Goal: Transaction & Acquisition: Obtain resource

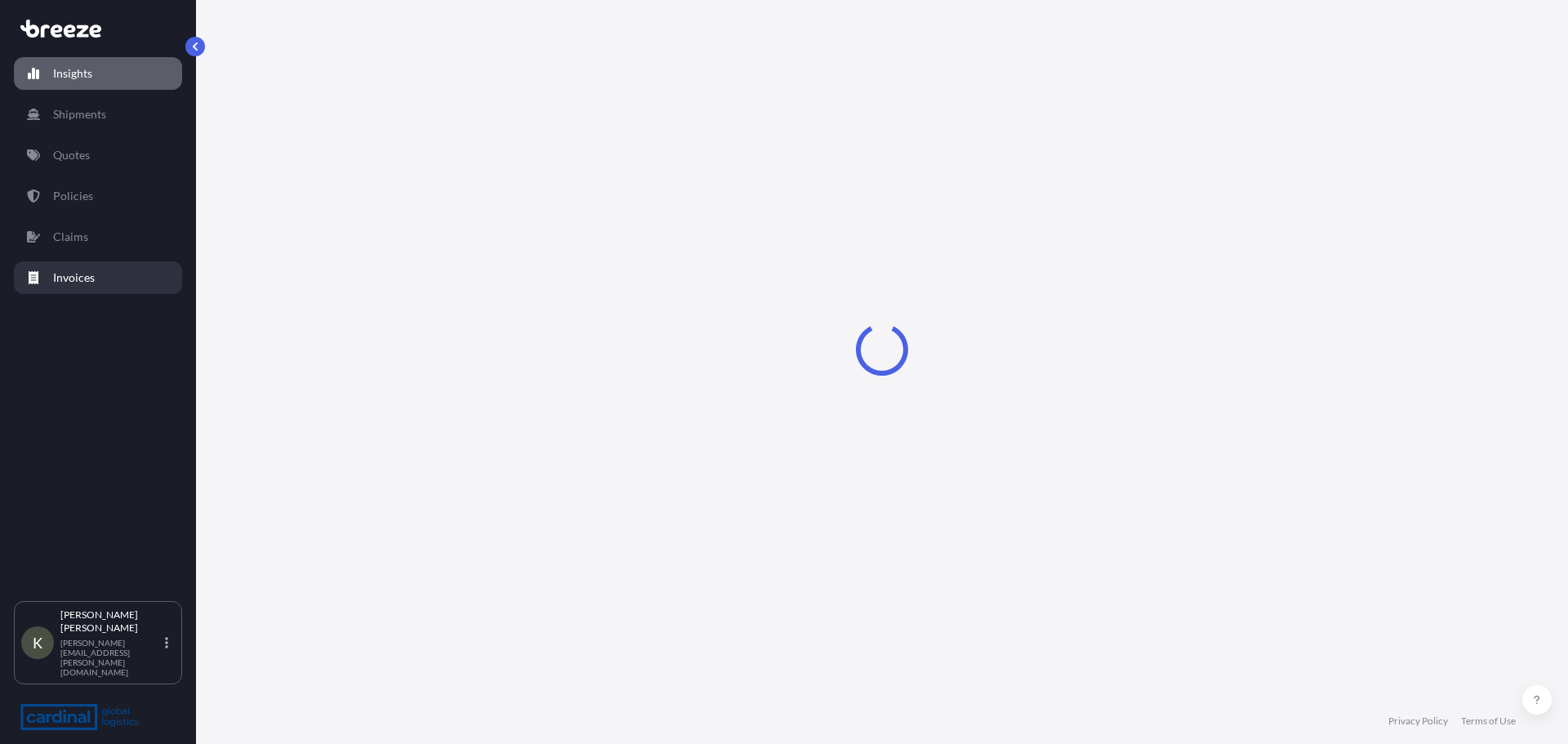
select select "2025"
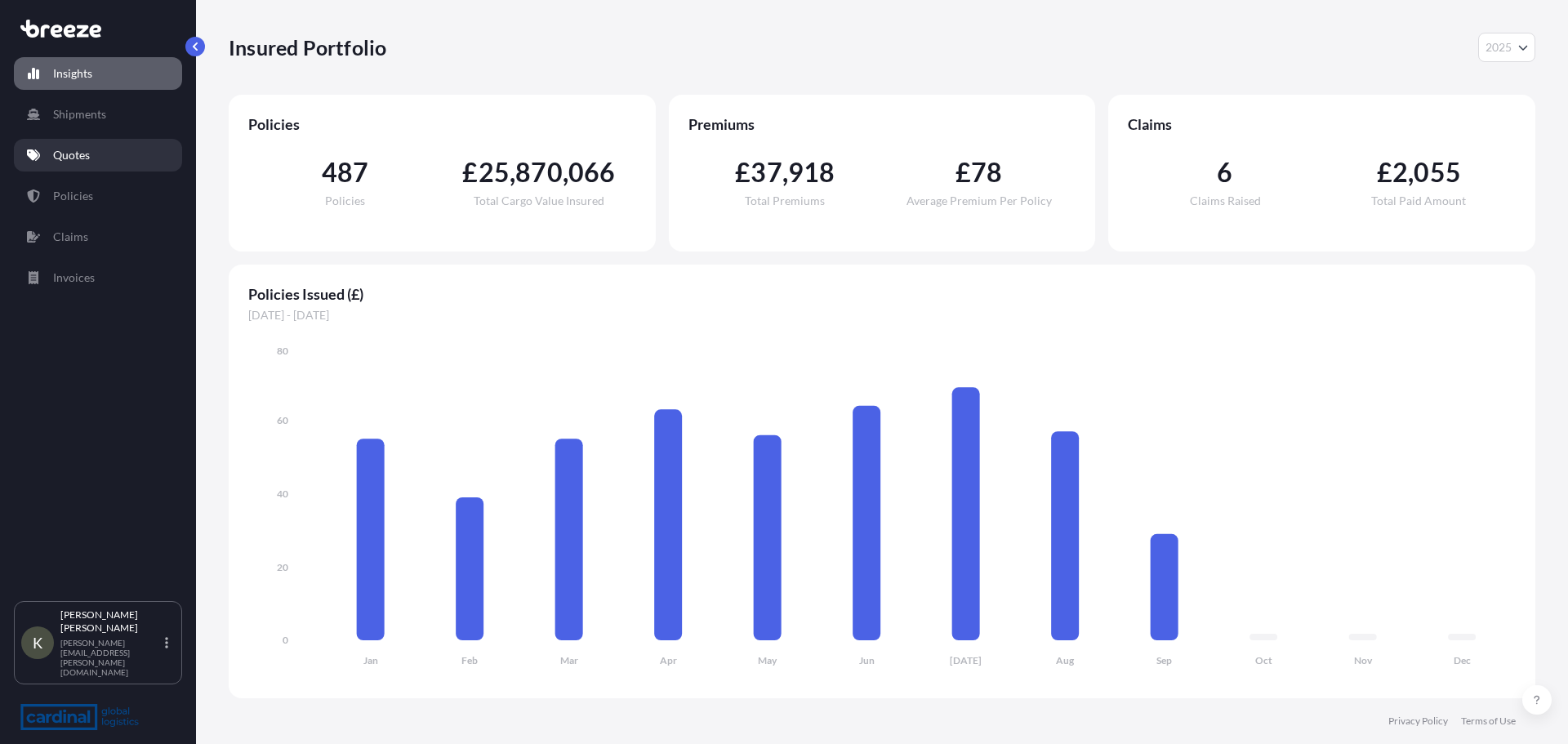
click at [72, 161] on p "Quotes" at bounding box center [71, 155] width 37 height 16
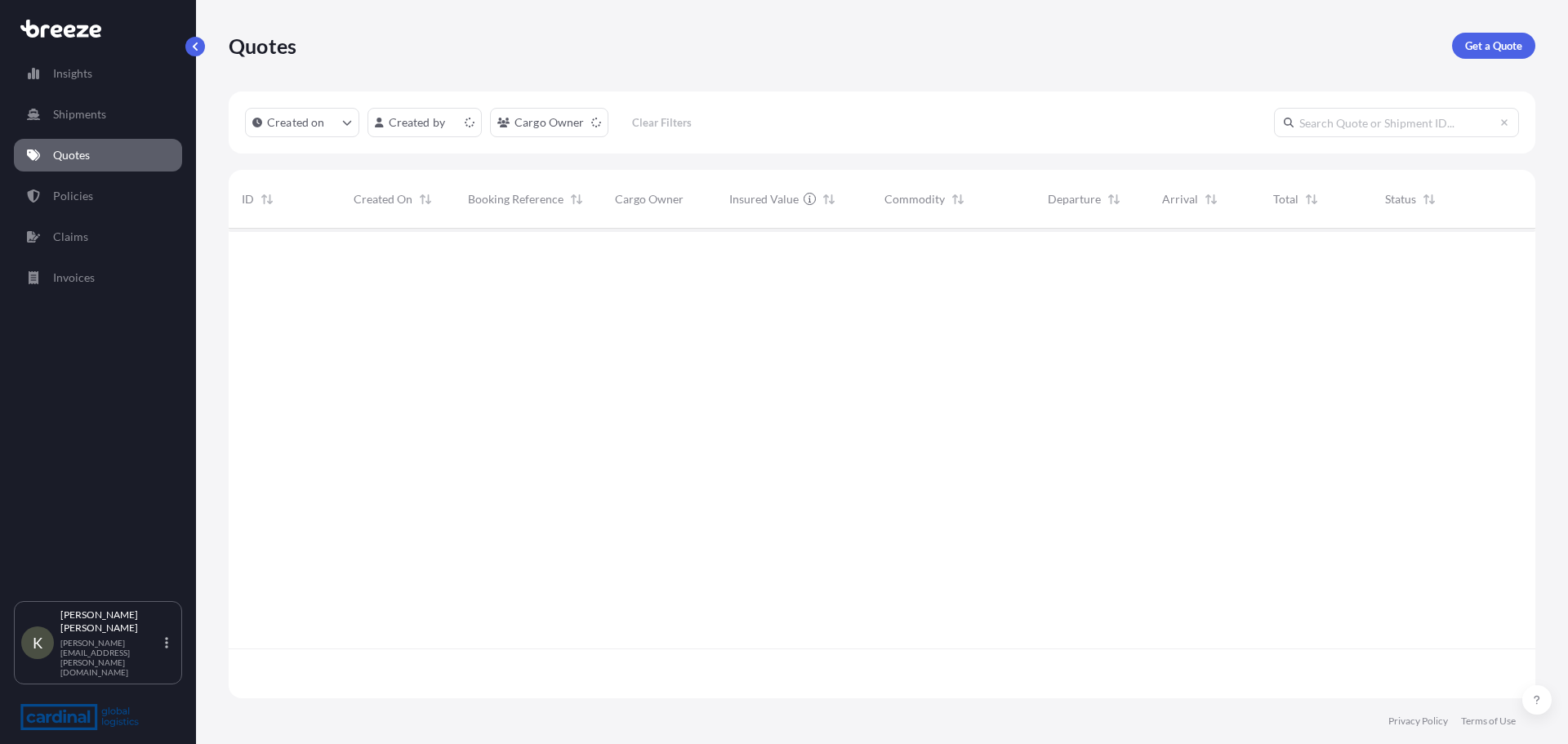
scroll to position [467, 1294]
click at [1477, 49] on p "Get a Quote" at bounding box center [1493, 46] width 58 height 16
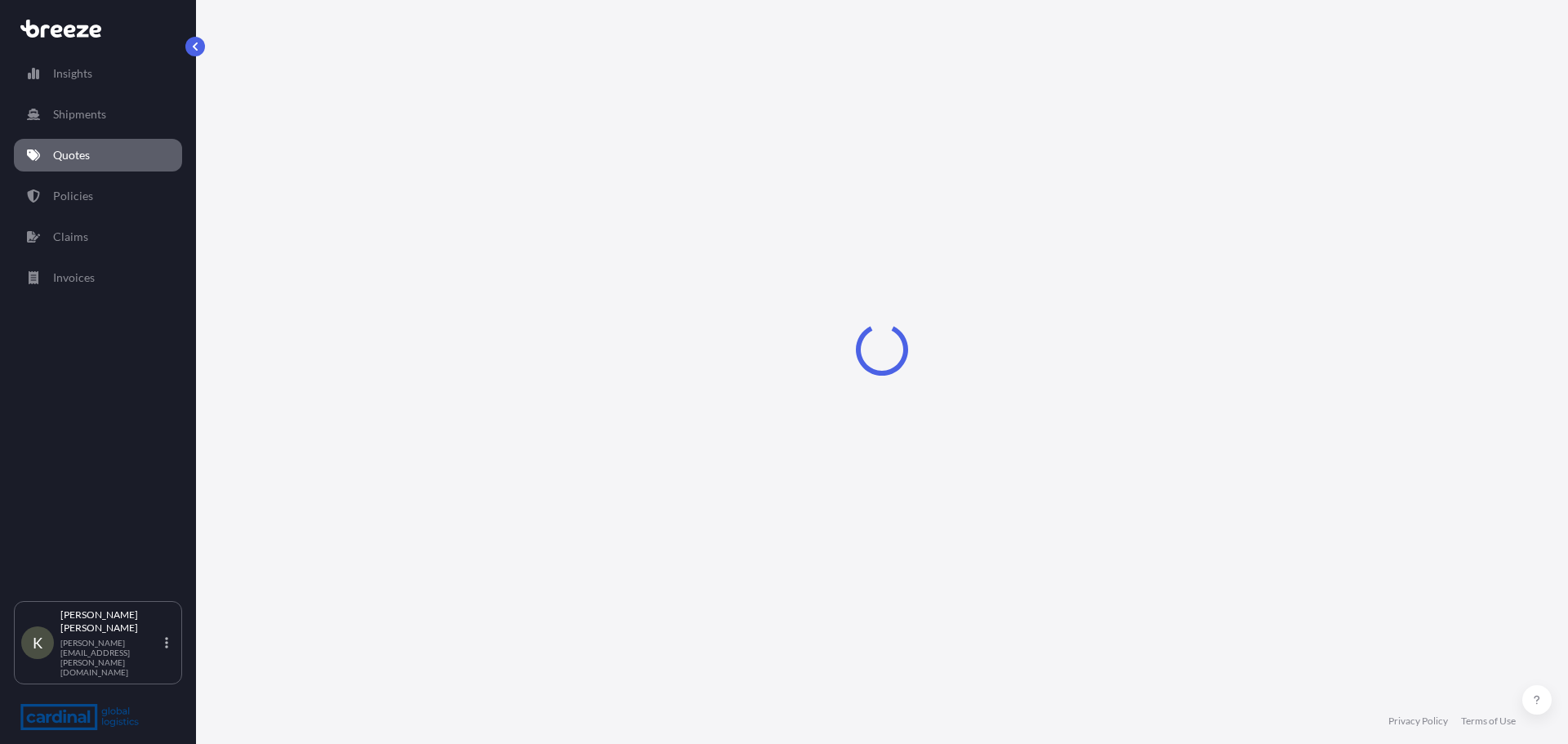
select select "Road"
select select "Sea"
select select "1"
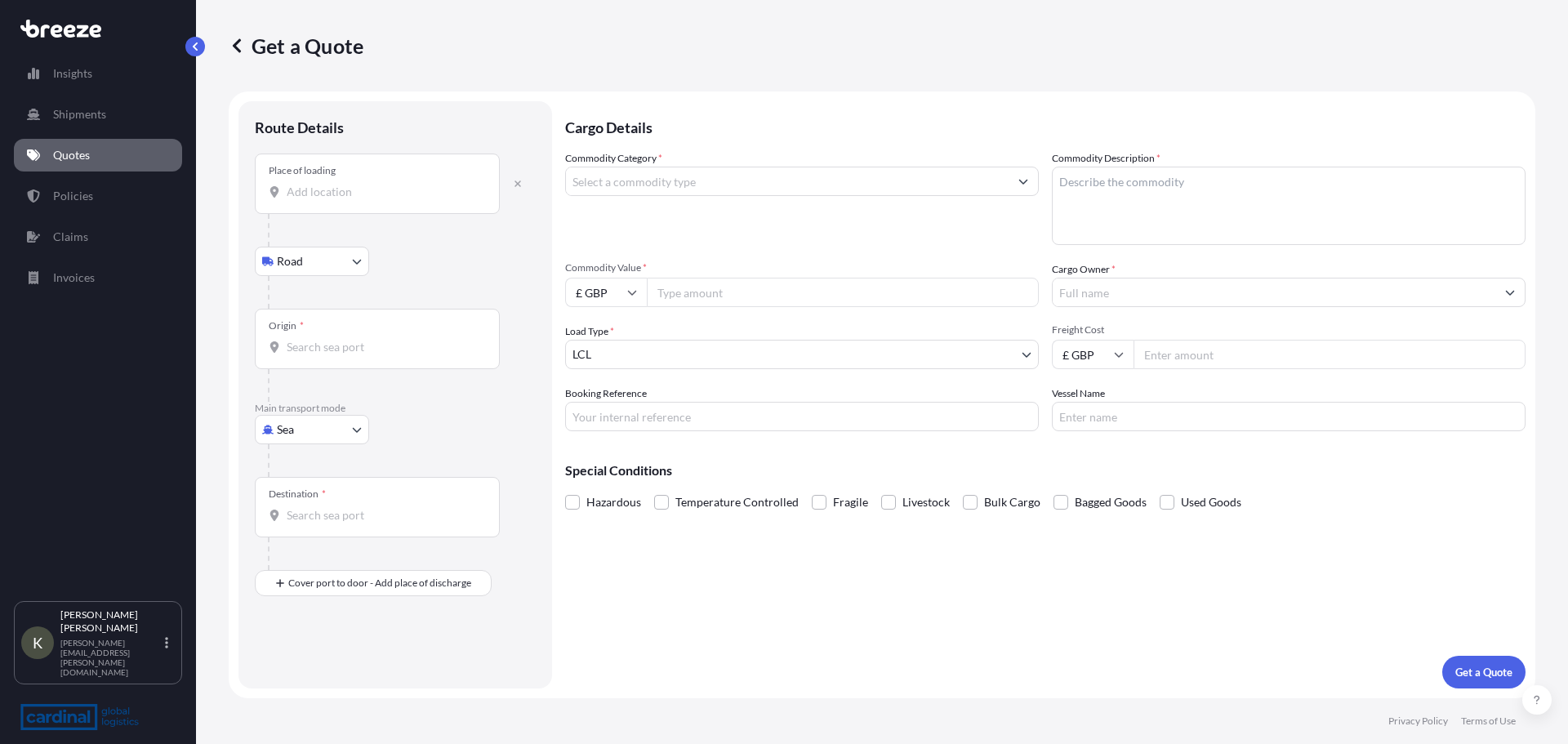
click at [335, 208] on div "Place of loading" at bounding box center [377, 184] width 245 height 60
click at [335, 200] on input "Place of loading" at bounding box center [383, 192] width 192 height 16
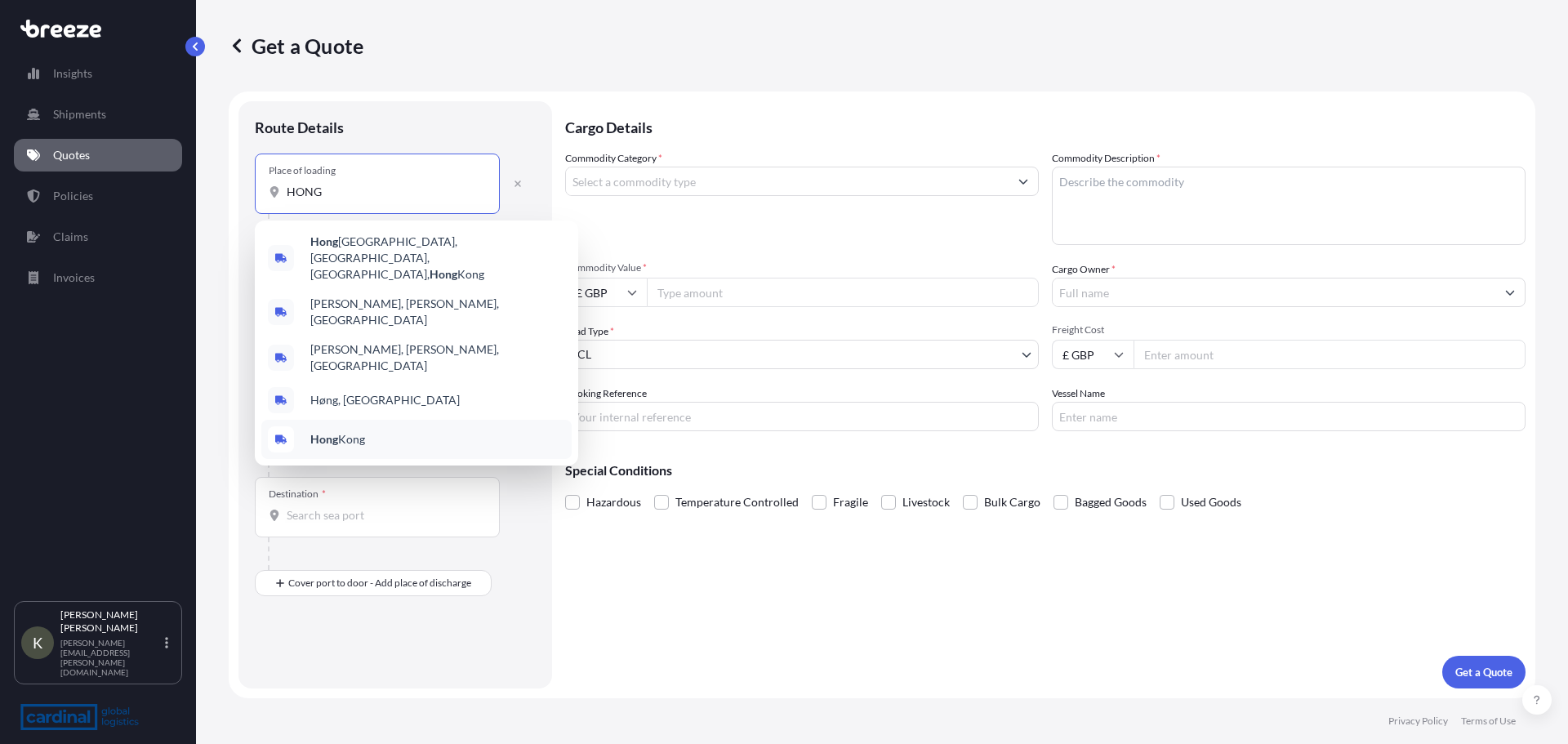
click at [368, 420] on div "[GEOGRAPHIC_DATA]" at bounding box center [416, 440] width 310 height 40
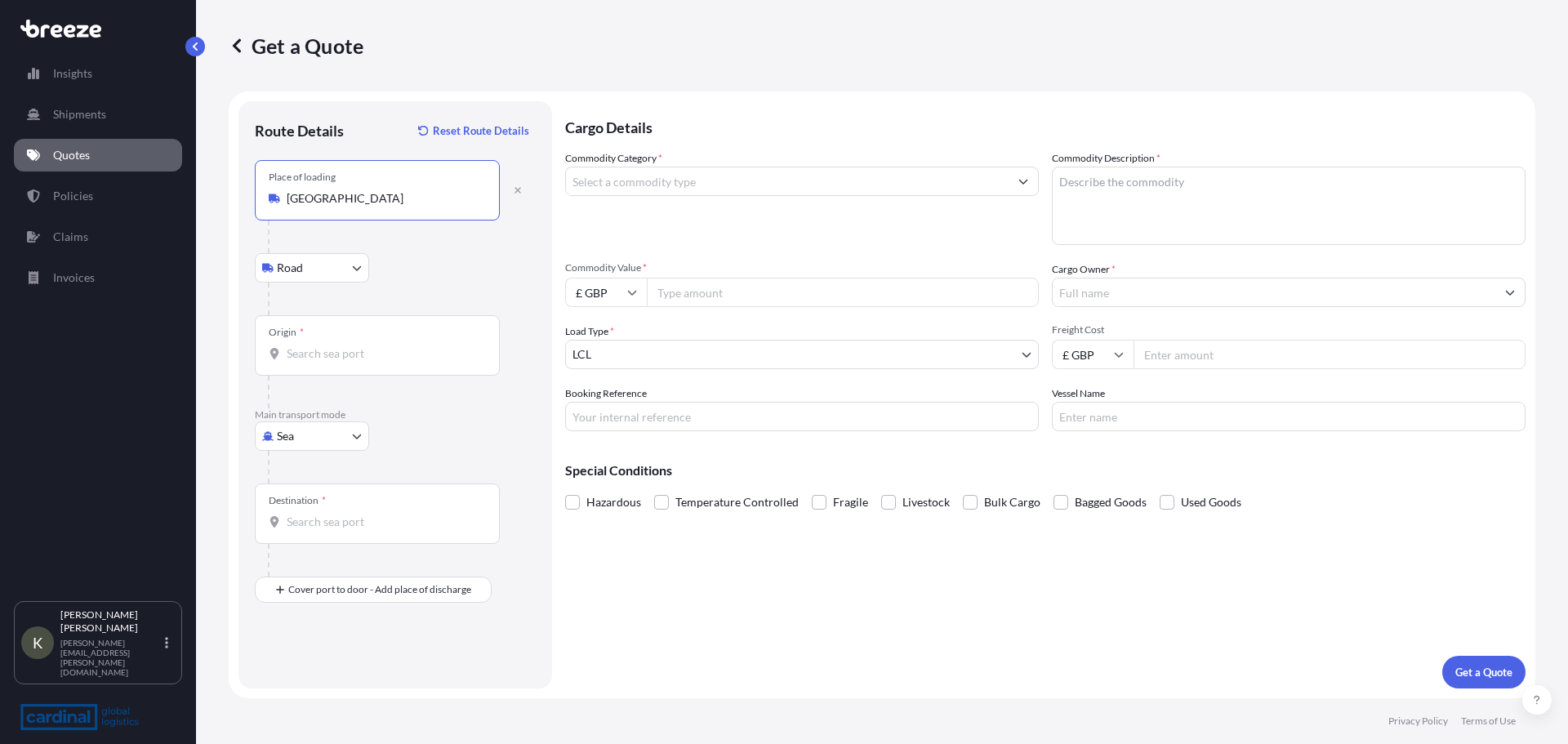
type input "[GEOGRAPHIC_DATA]"
click at [319, 355] on input "Origin *" at bounding box center [383, 353] width 192 height 16
click at [321, 442] on body "0 options available. Insights Shipments Quotes Policies Claims Invoices K [PERS…" at bounding box center [784, 372] width 1568 height 744
click at [305, 499] on div "Air" at bounding box center [312, 508] width 101 height 29
select select "Air"
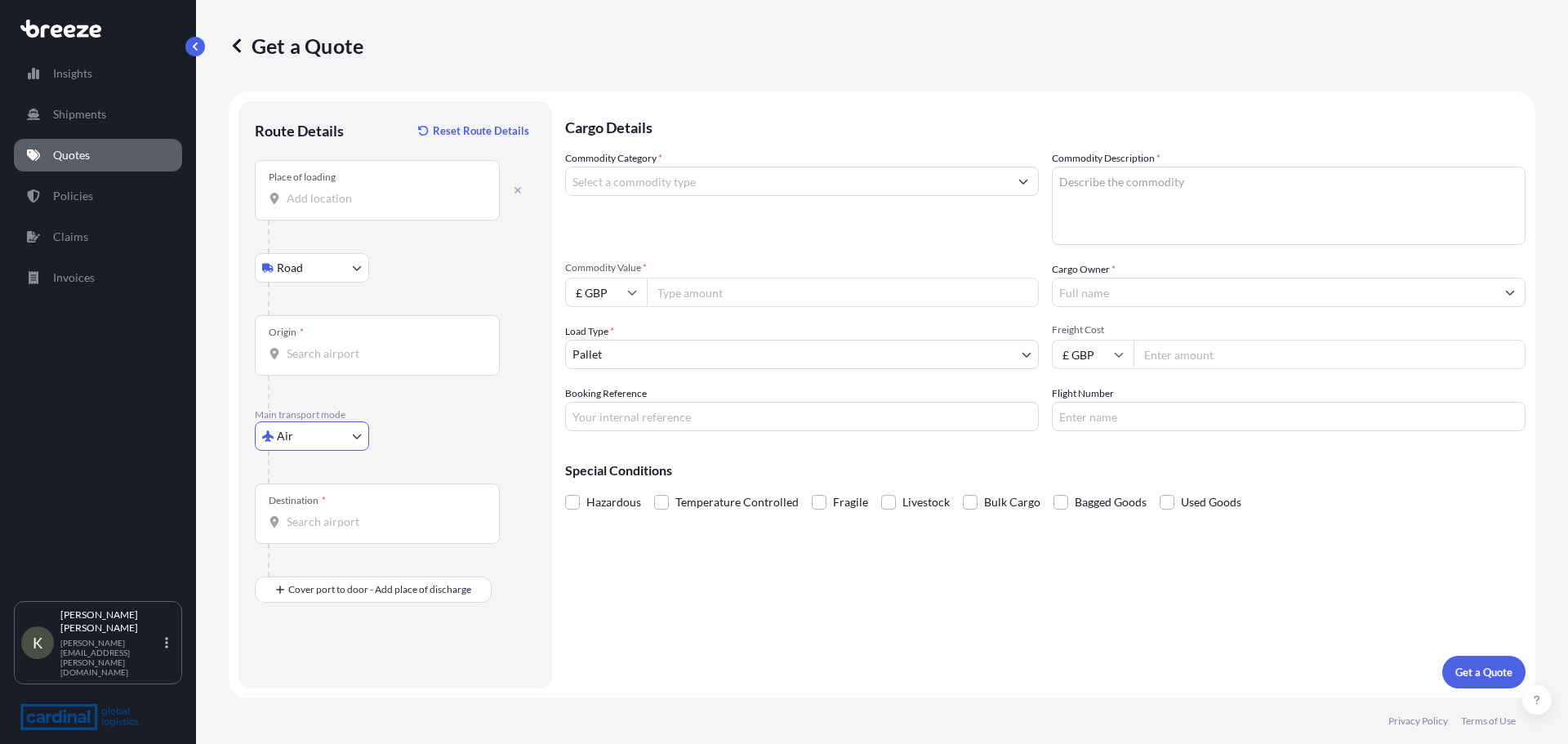
click at [298, 195] on input "Place of loading" at bounding box center [383, 198] width 192 height 16
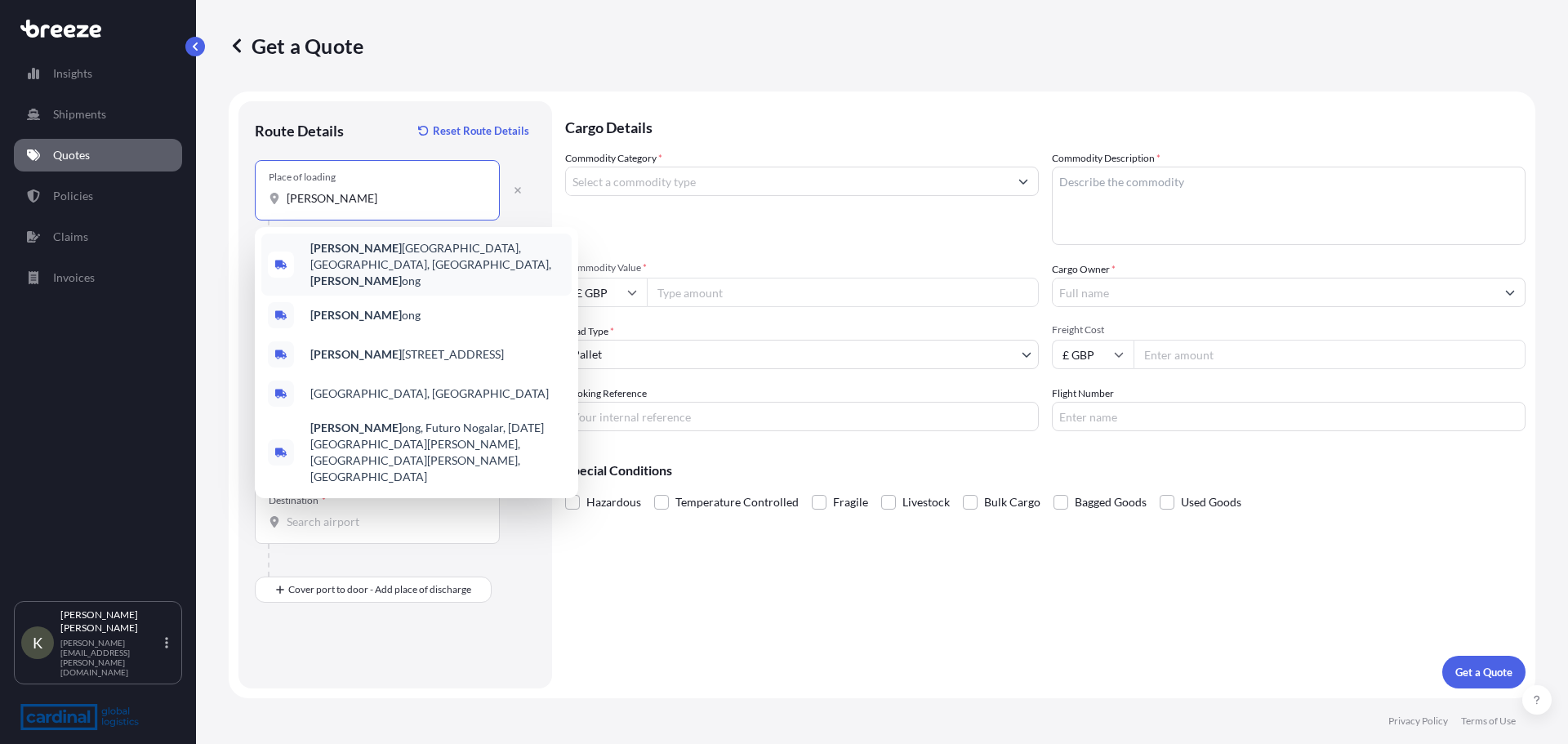
drag, startPoint x: 359, startPoint y: 196, endPoint x: 275, endPoint y: 200, distance: 84.1
click at [275, 200] on div "[PERSON_NAME]" at bounding box center [377, 198] width 217 height 16
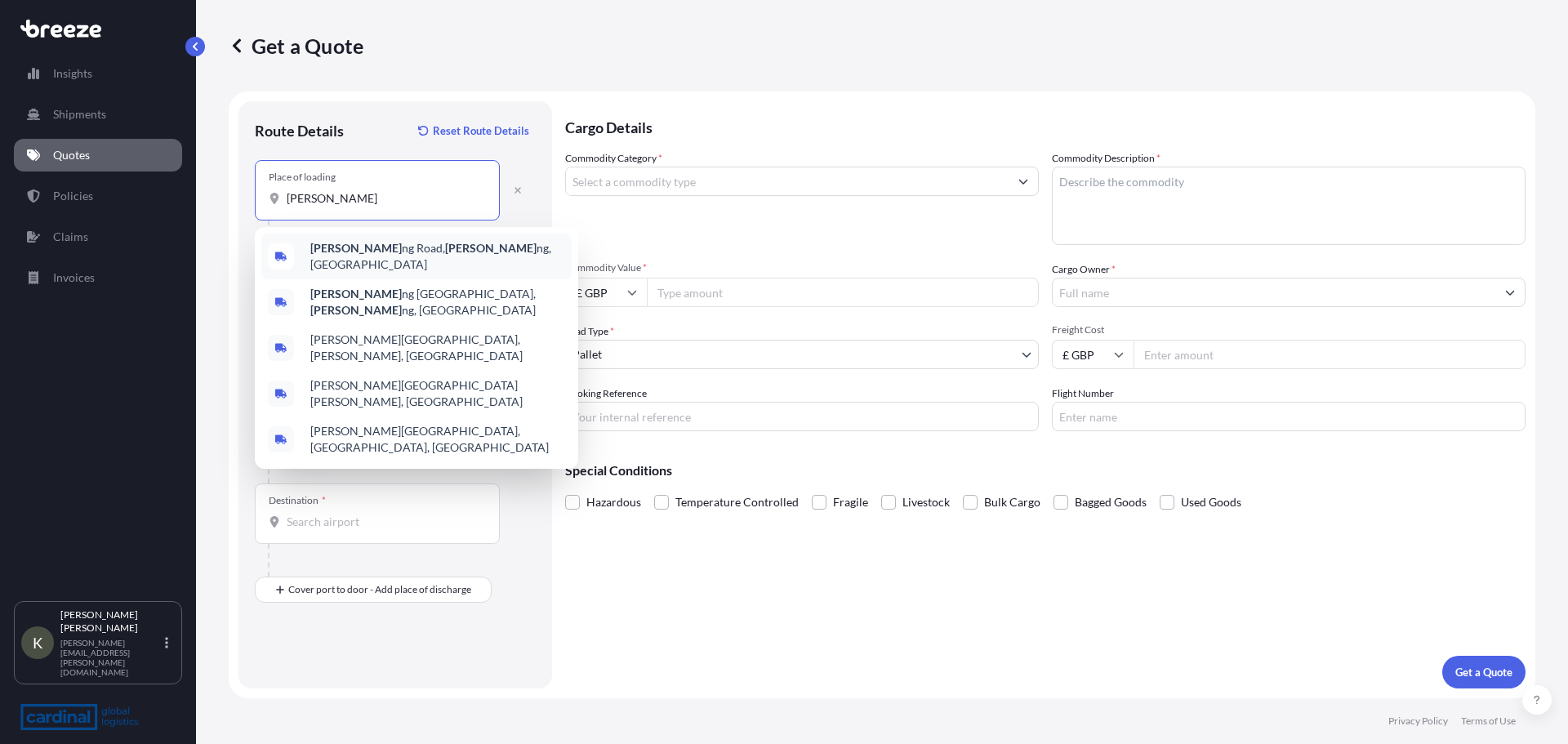
click at [371, 252] on span "[PERSON_NAME][GEOGRAPHIC_DATA], [PERSON_NAME][GEOGRAPHIC_DATA], [GEOGRAPHIC_DAT…" at bounding box center [437, 257] width 255 height 33
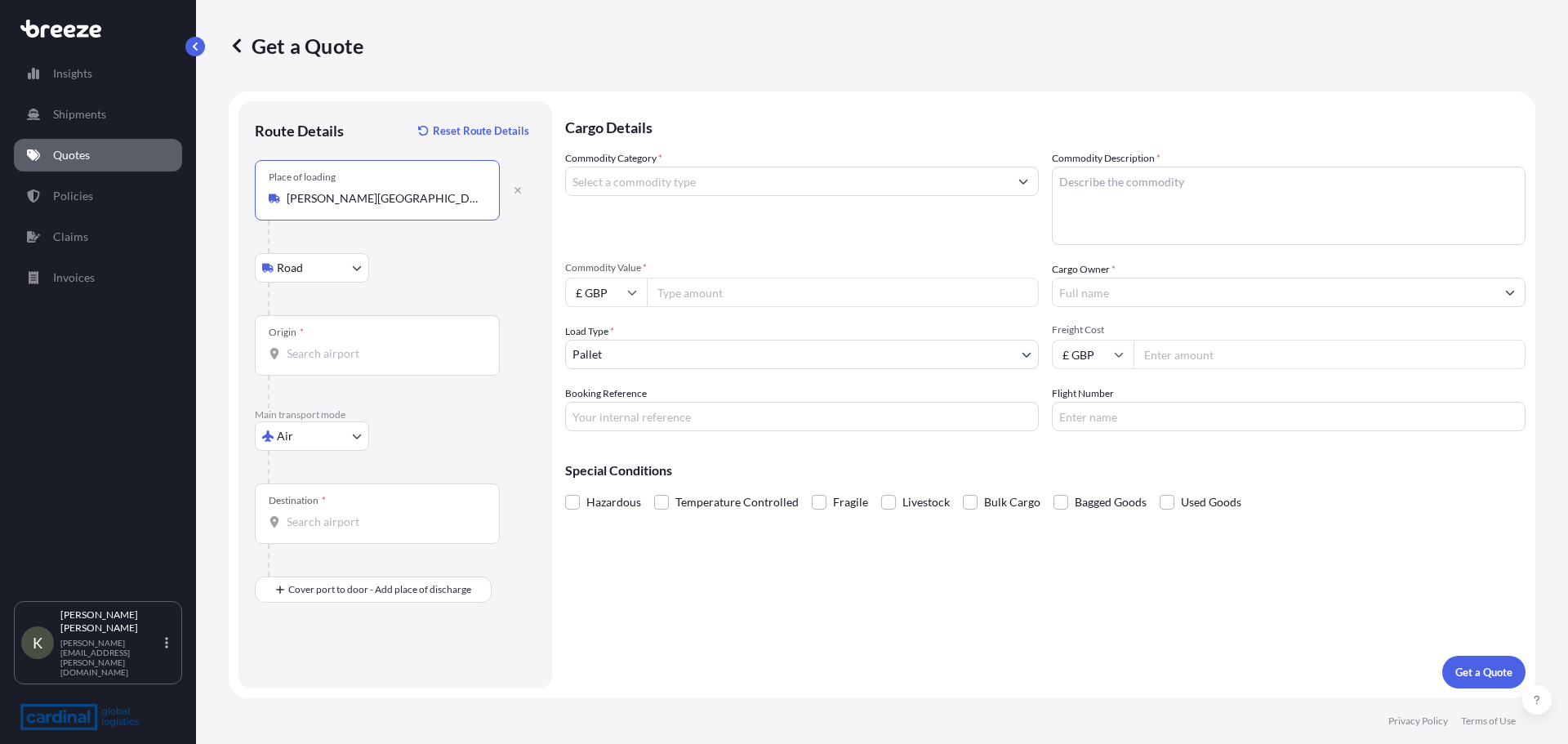
type input "[PERSON_NAME][GEOGRAPHIC_DATA][PERSON_NAME], [GEOGRAPHIC_DATA]"
click at [317, 364] on div "Origin *" at bounding box center [377, 345] width 245 height 60
click at [317, 362] on input "Origin *" at bounding box center [383, 353] width 192 height 16
drag, startPoint x: 325, startPoint y: 335, endPoint x: 338, endPoint y: 378, distance: 44.9
click at [338, 375] on label "Origin * Please select an origin" at bounding box center [377, 345] width 245 height 60
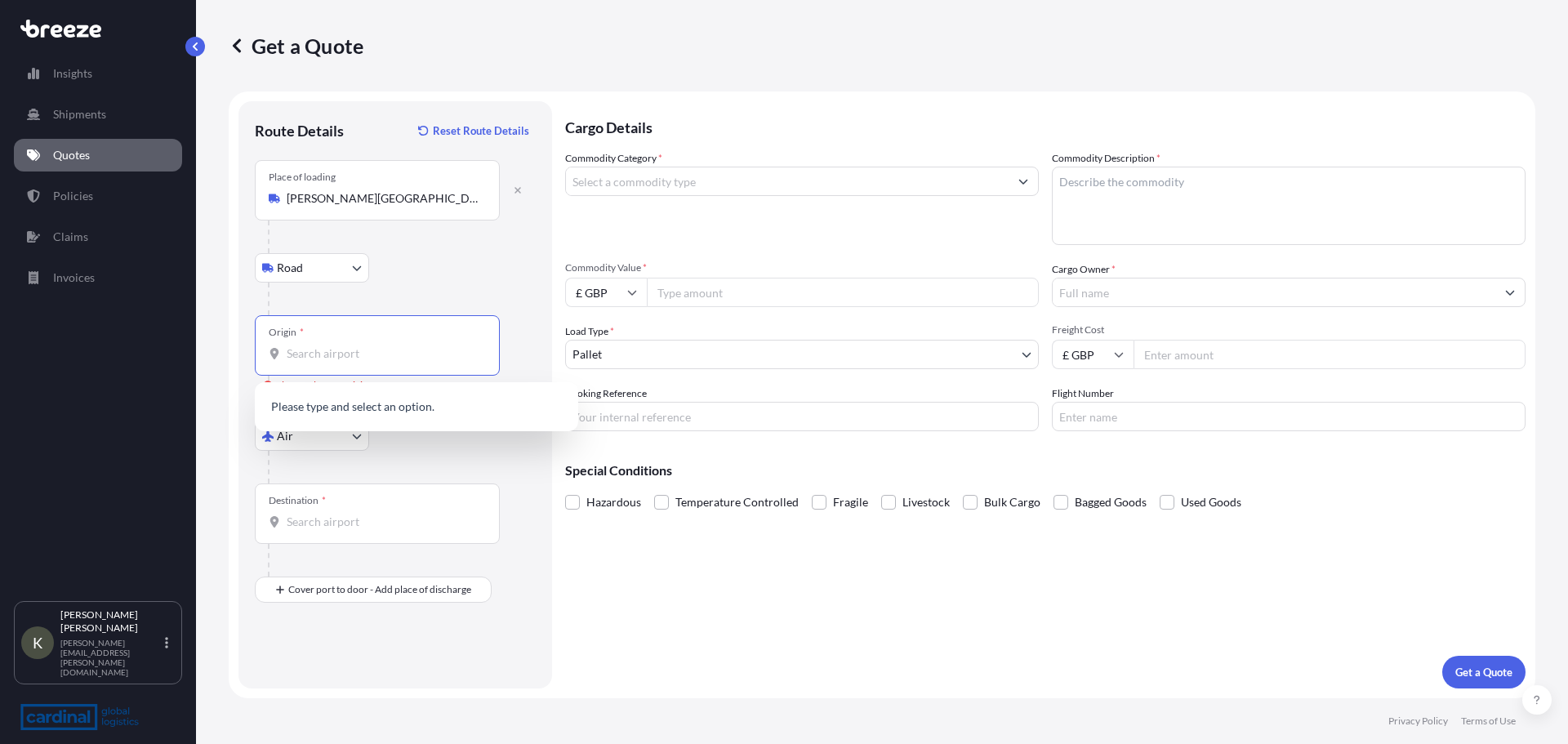
click at [359, 360] on input "Origin * Please select an origin" at bounding box center [383, 353] width 192 height 16
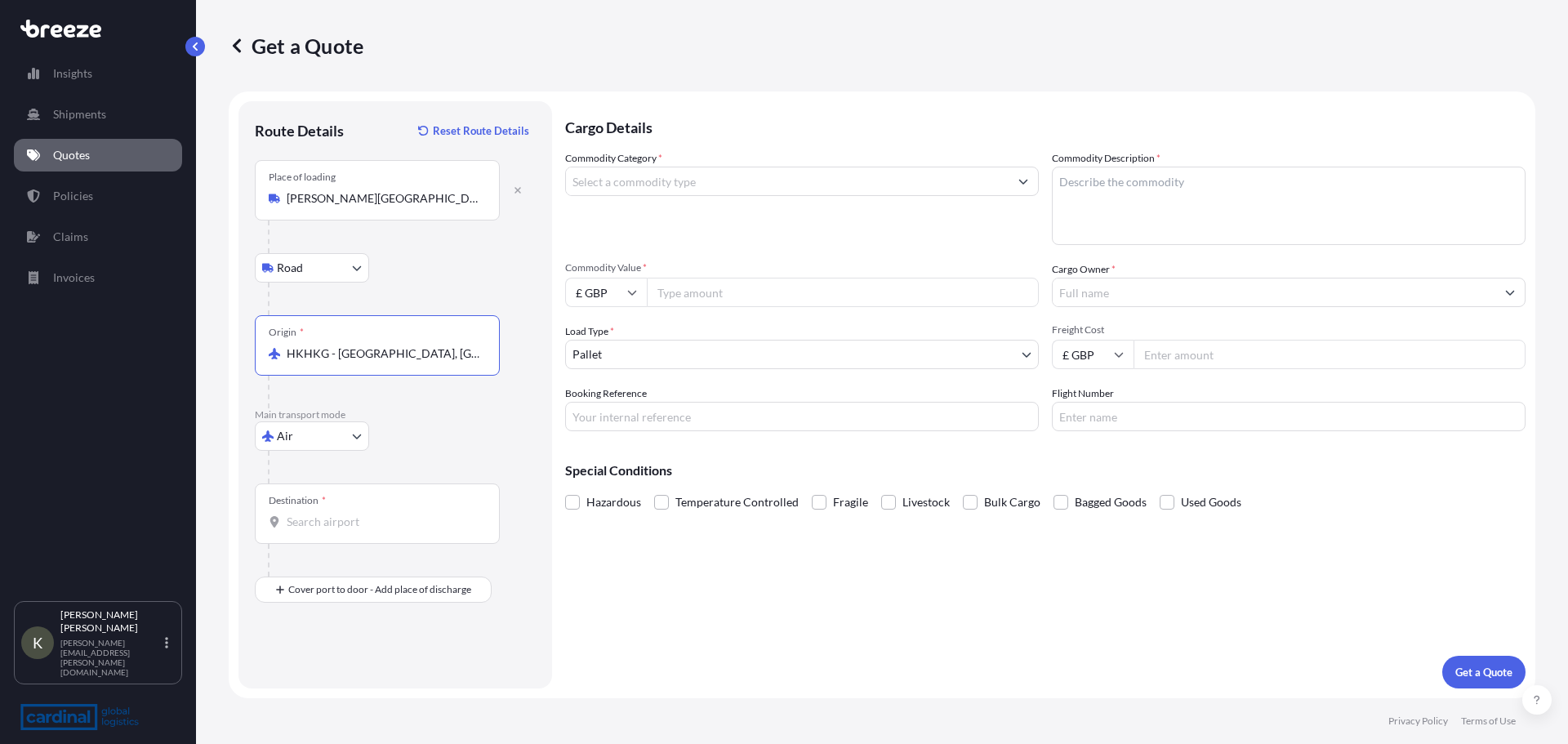
type input "HKHKG - [GEOGRAPHIC_DATA], [GEOGRAPHIC_DATA]"
click at [322, 528] on input "Destination *" at bounding box center [383, 521] width 192 height 16
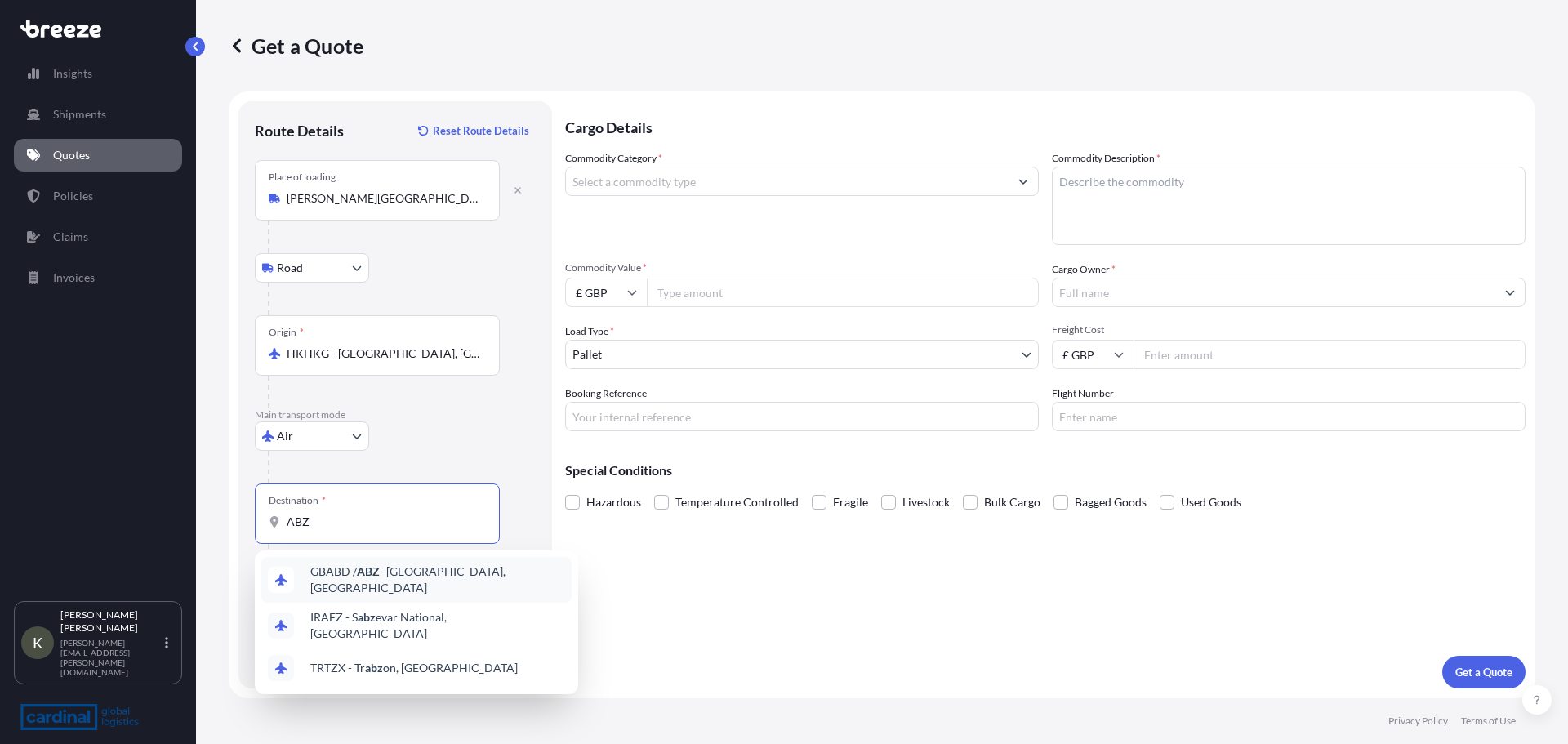
click at [356, 572] on span "GBABD / ABZ - [GEOGRAPHIC_DATA], [GEOGRAPHIC_DATA]" at bounding box center [437, 580] width 255 height 33
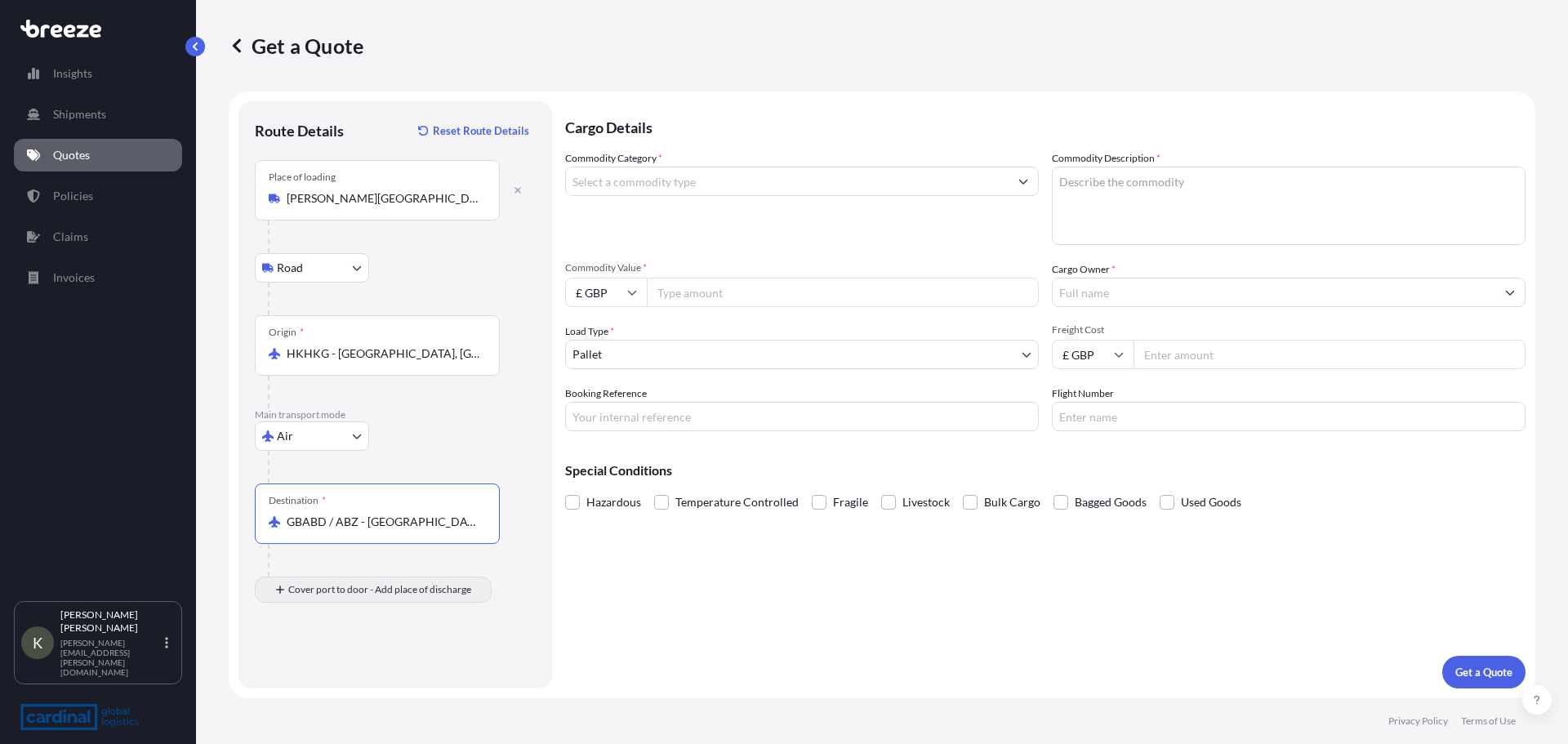
type input "GBABD / ABZ - [GEOGRAPHIC_DATA], [GEOGRAPHIC_DATA]"
click at [362, 688] on div "Place of Discharge" at bounding box center [377, 669] width 245 height 60
click at [362, 686] on input "Place of Discharge" at bounding box center [383, 677] width 192 height 16
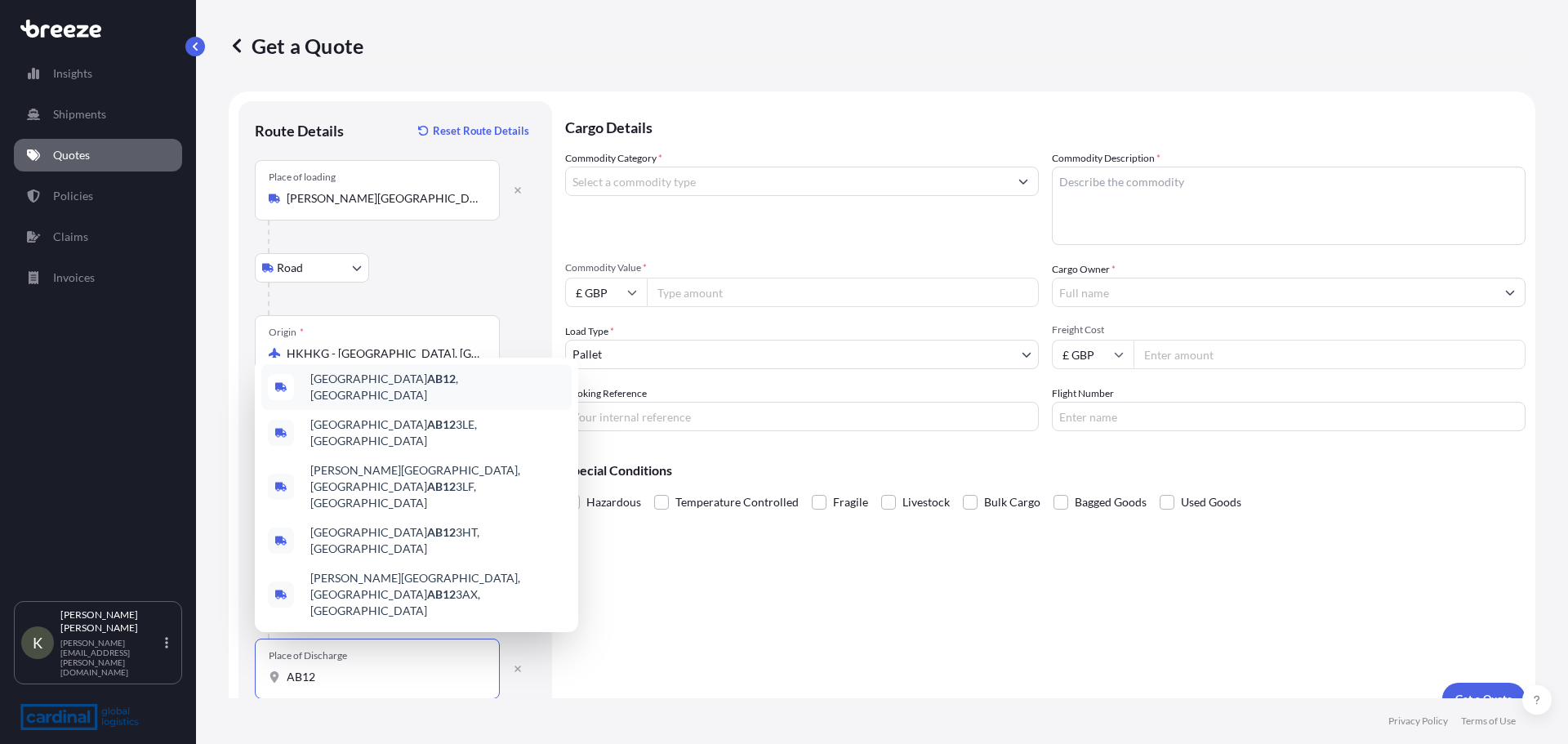
click at [376, 410] on div "Aberdeen AB12 , [GEOGRAPHIC_DATA]" at bounding box center [416, 387] width 310 height 46
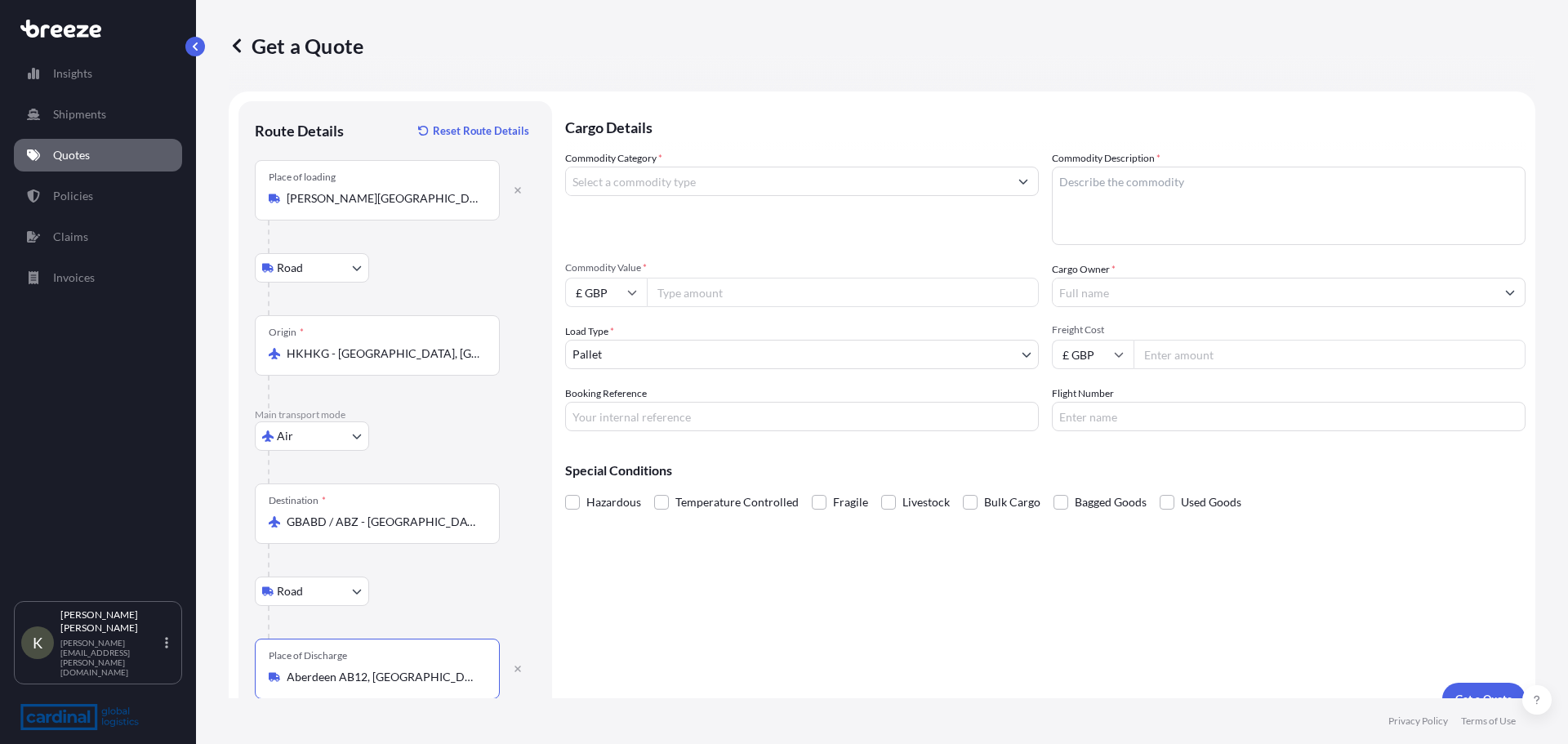
type input "Aberdeen AB12, [GEOGRAPHIC_DATA]"
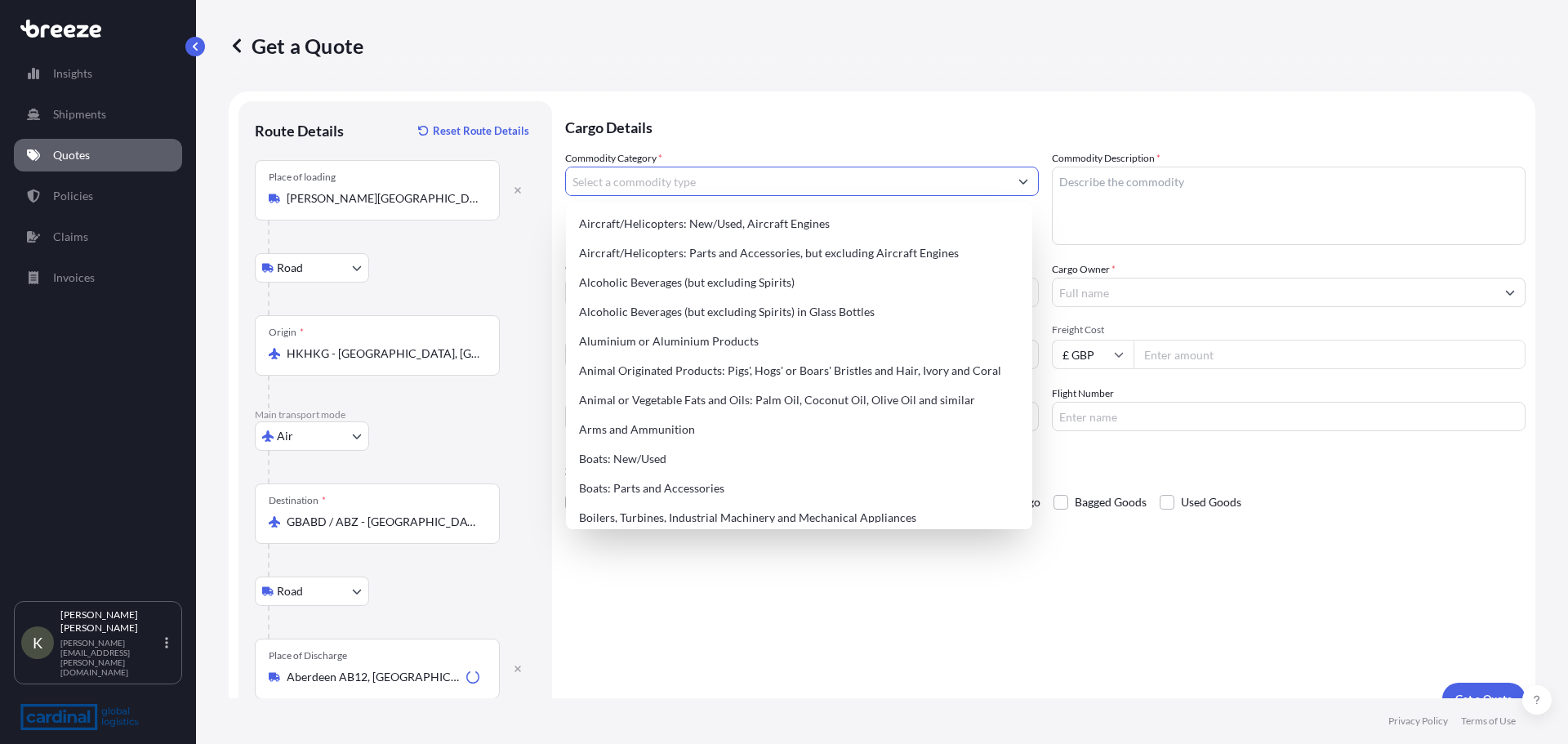
click at [678, 180] on input "Commodity Category *" at bounding box center [787, 181] width 442 height 29
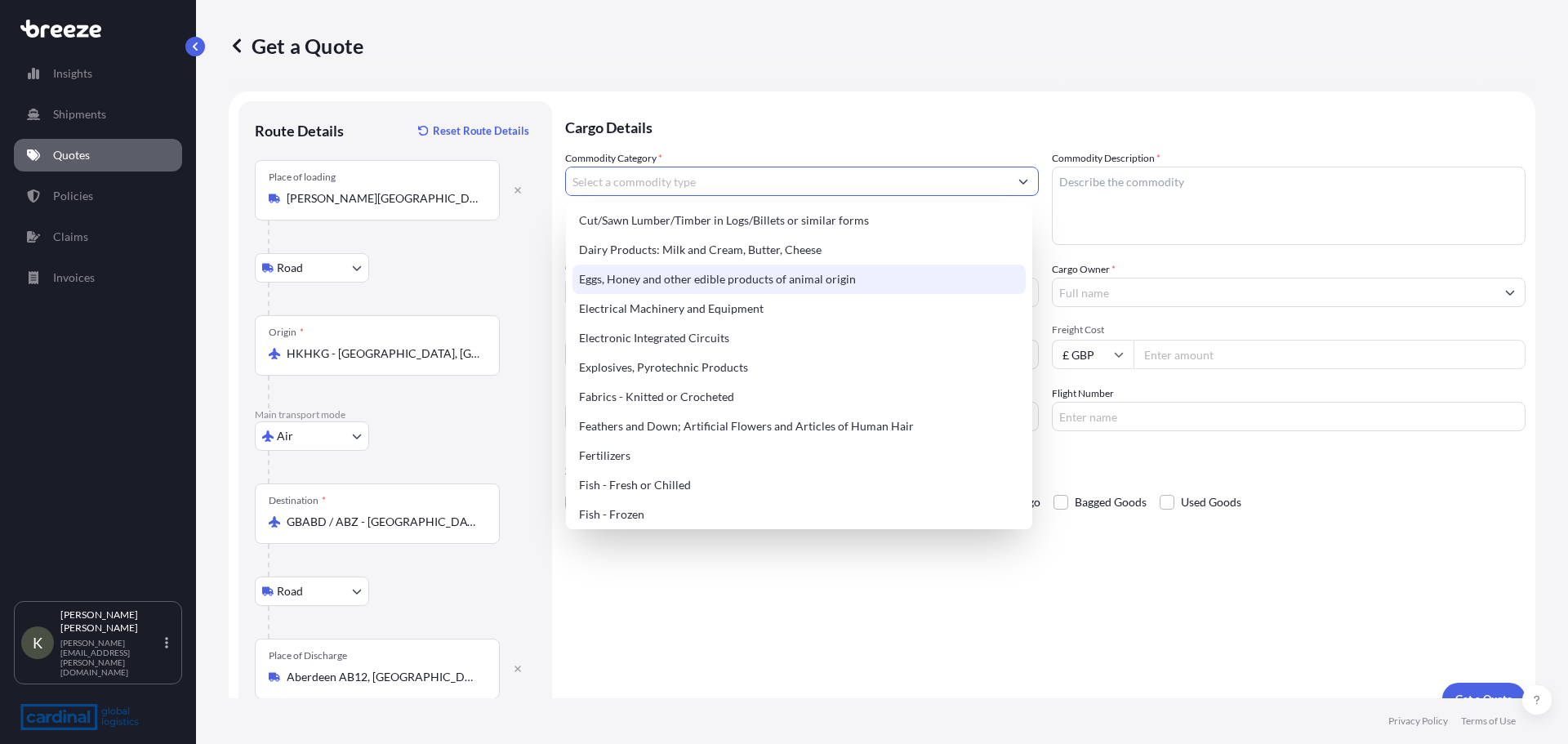
scroll to position [899, 0]
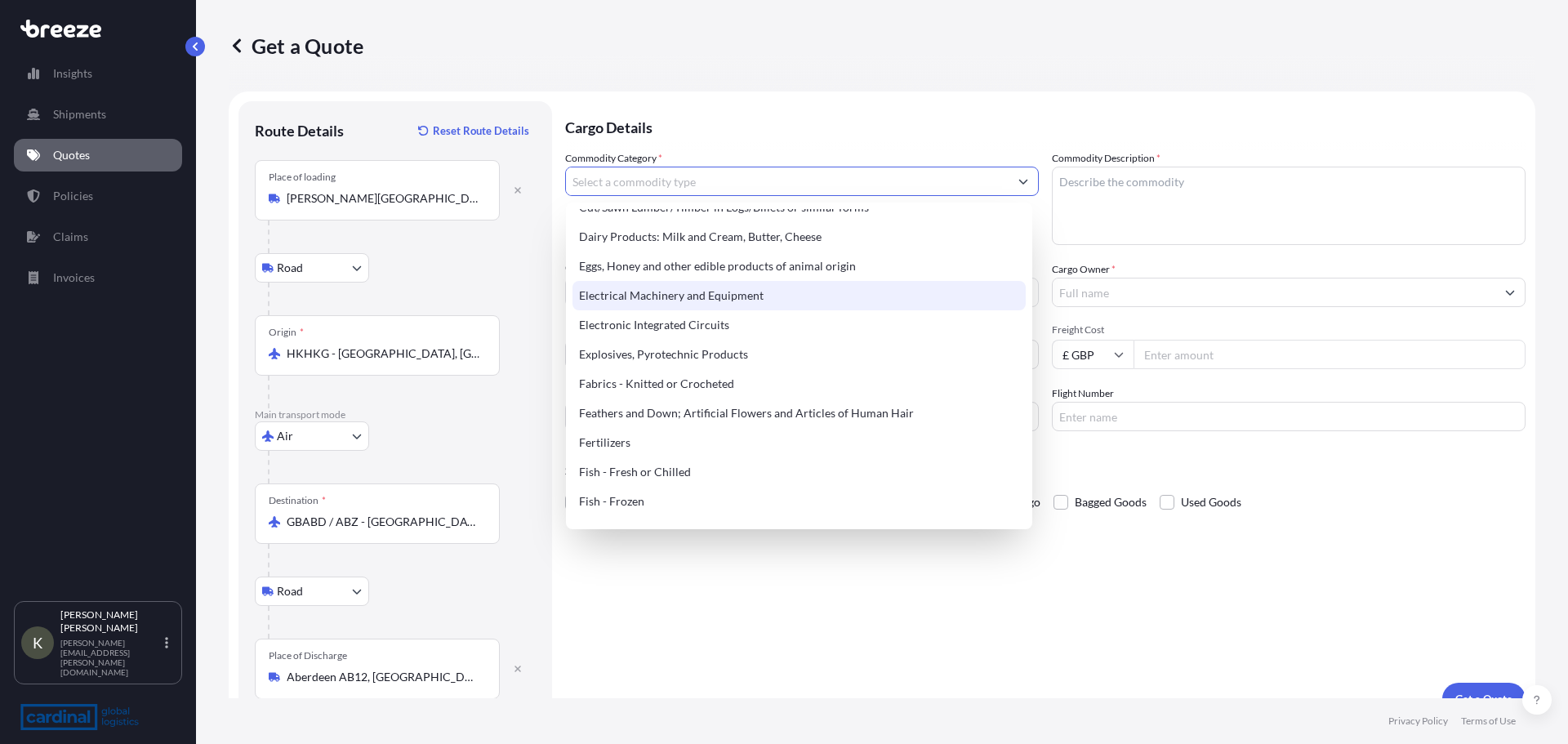
click at [665, 308] on div "Electrical Machinery and Equipment" at bounding box center [799, 296] width 453 height 29
type input "Electrical Machinery and Equipment"
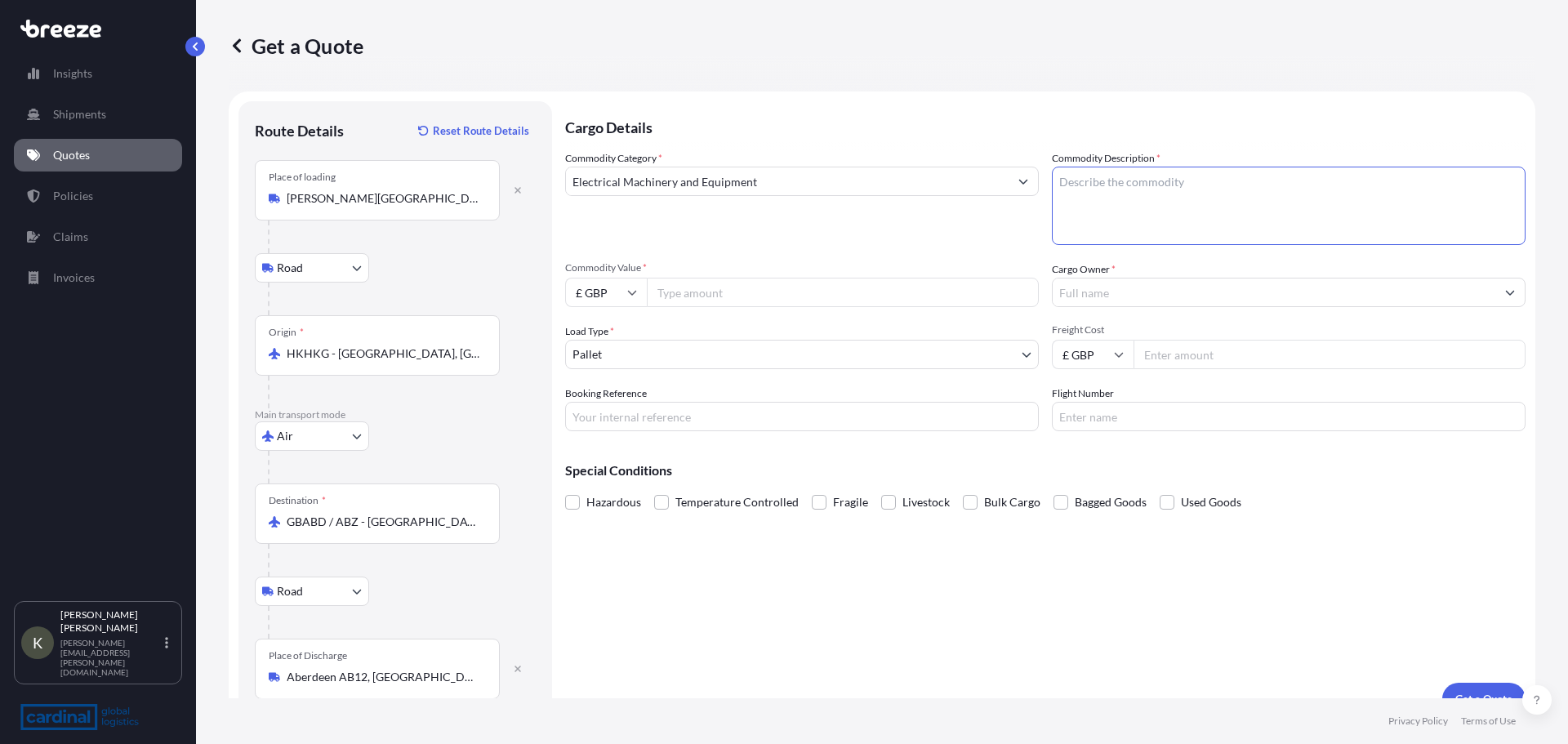
click at [1129, 182] on textarea "Commodity Description *" at bounding box center [1288, 205] width 473 height 78
click at [1122, 187] on textarea "Commodity Description *" at bounding box center [1288, 205] width 473 height 78
click at [1194, 179] on textarea "Commodity Description *" at bounding box center [1288, 205] width 473 height 78
click at [1075, 181] on textarea "NET / FLOODLIGHTS" at bounding box center [1288, 205] width 473 height 78
type textarea "NETTING / FLOODLIGHTS"
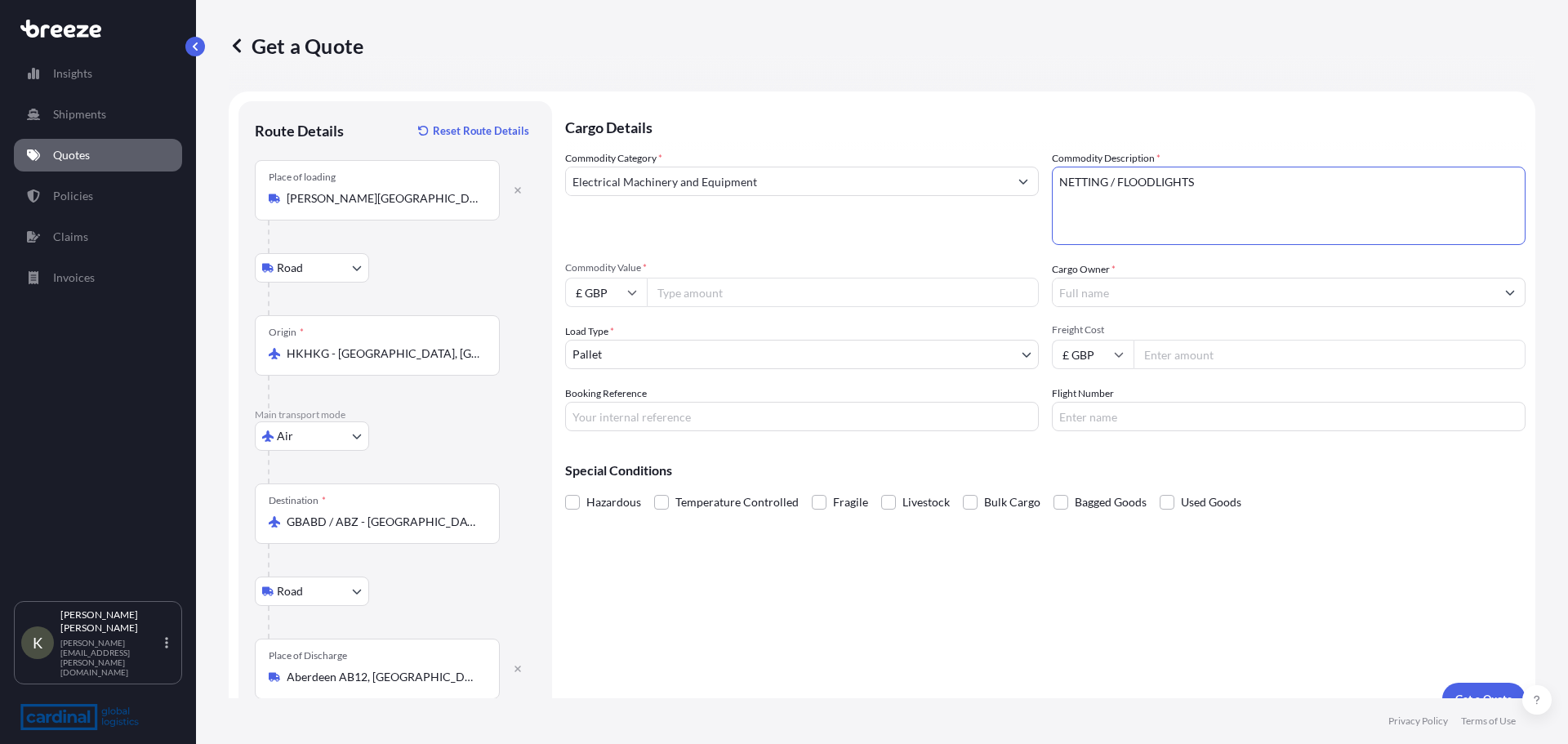
click at [722, 292] on input "Commodity Value *" at bounding box center [842, 292] width 392 height 29
click at [616, 305] on input "£ GBP" at bounding box center [605, 292] width 82 height 29
click at [605, 403] on div "$ USD" at bounding box center [606, 406] width 69 height 31
type input "$ USD"
click at [716, 289] on input "Commodity Value *" at bounding box center [842, 292] width 392 height 29
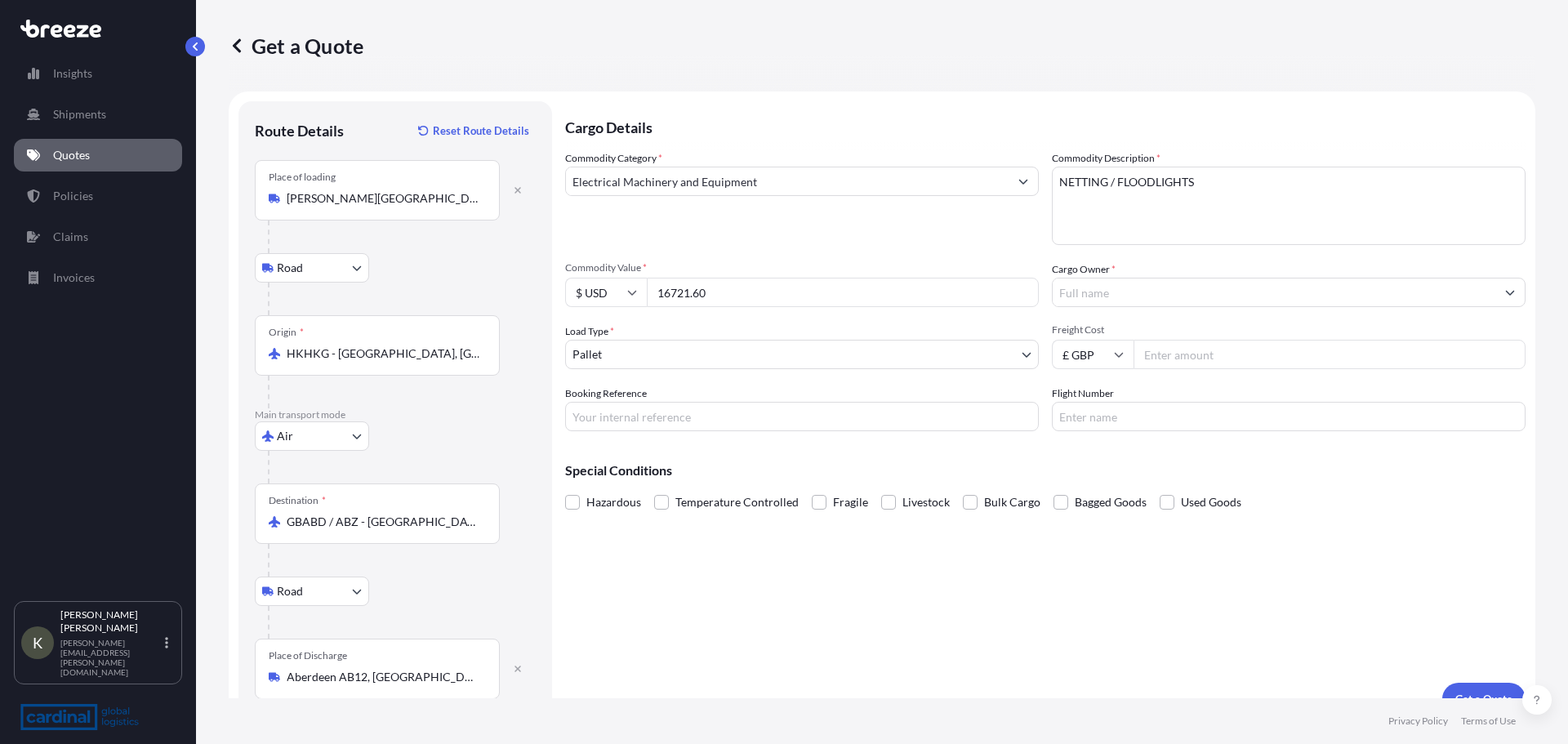
type input "16721.60"
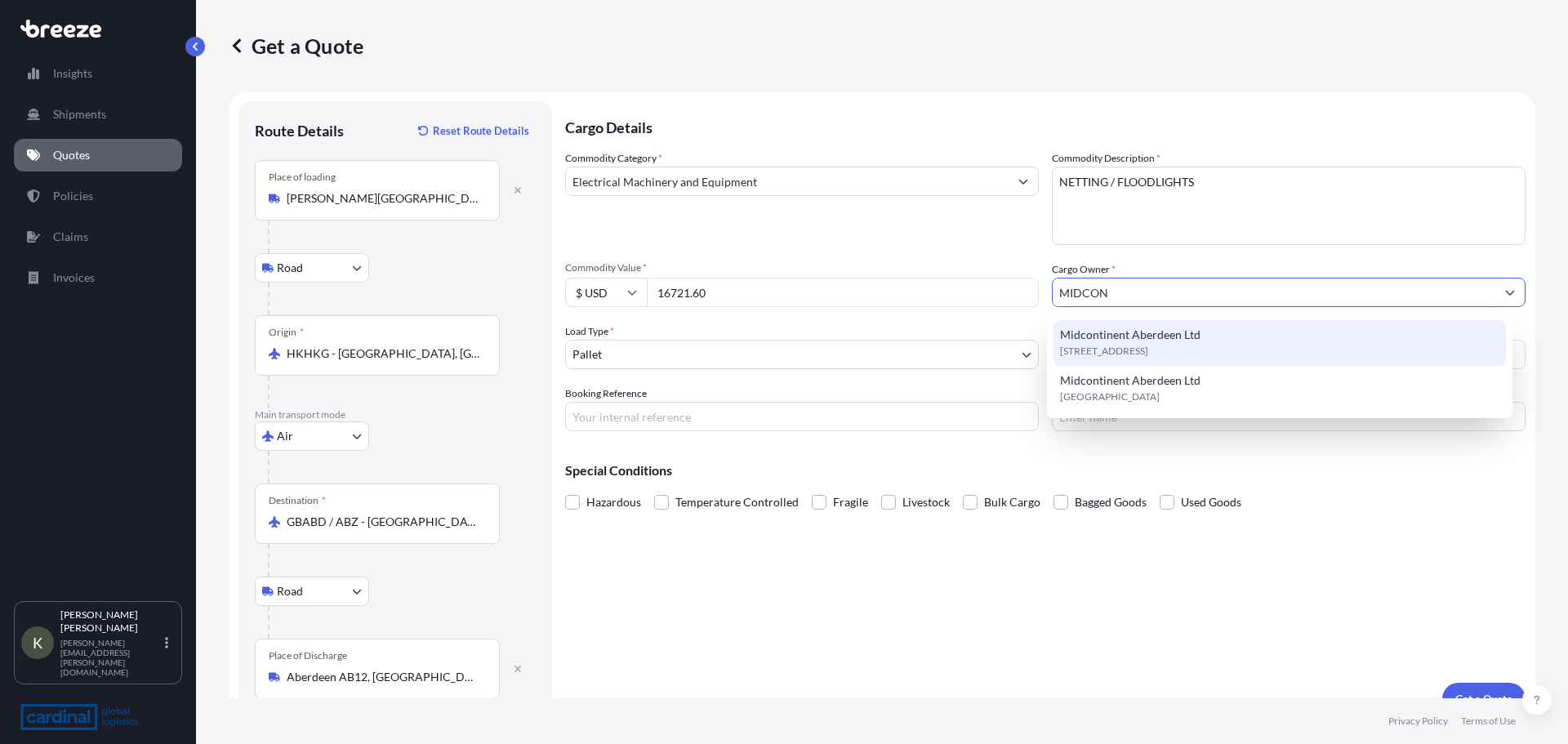
click at [1158, 330] on span "Midcontinent Aberdeen Ltd" at bounding box center [1130, 334] width 141 height 16
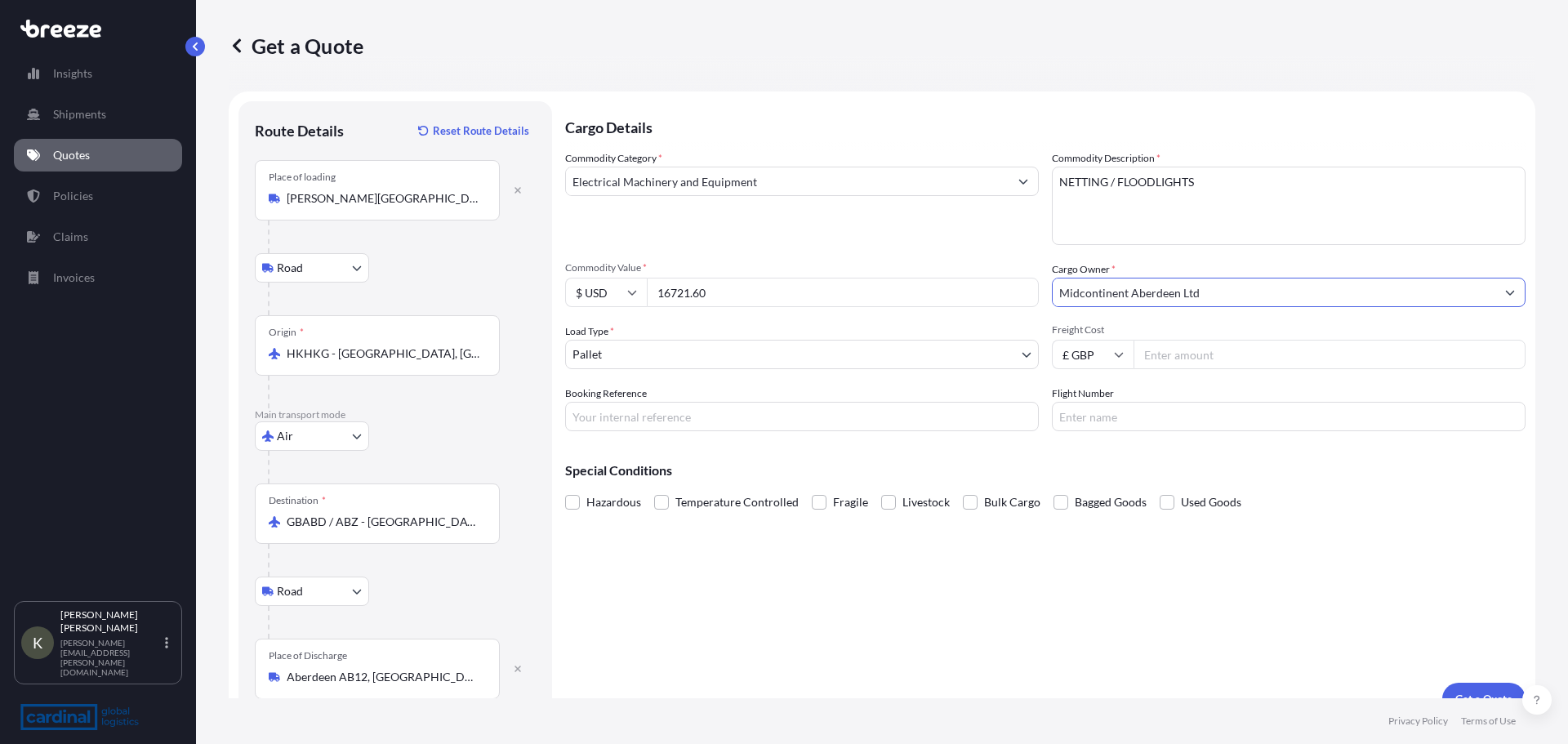
type input "Midcontinent Aberdeen Ltd"
click at [671, 357] on body "15 options available. 1 option available. 0 options available. 1 option availab…" at bounding box center [784, 372] width 1568 height 744
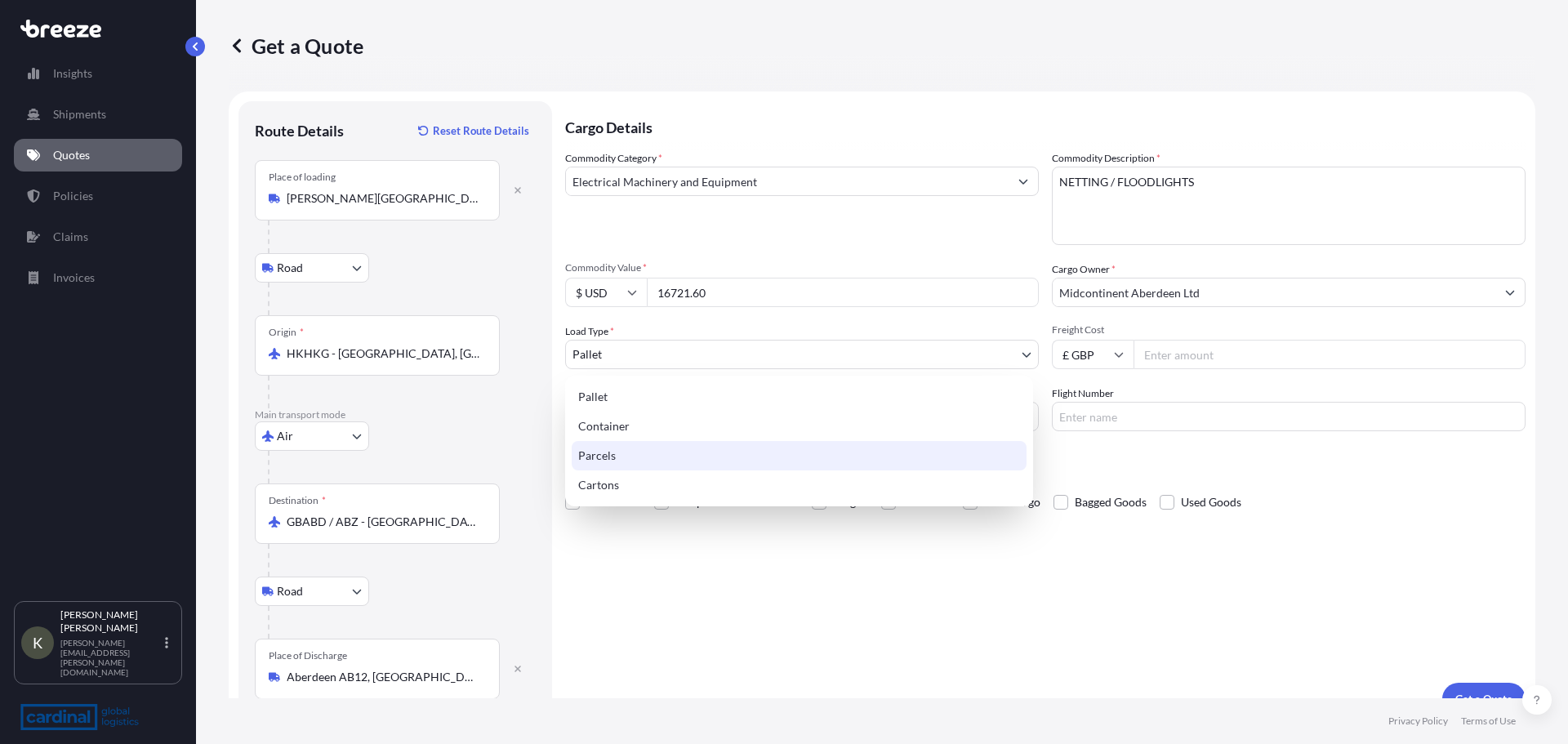
click at [629, 449] on div "Parcels" at bounding box center [799, 455] width 455 height 29
select select "3"
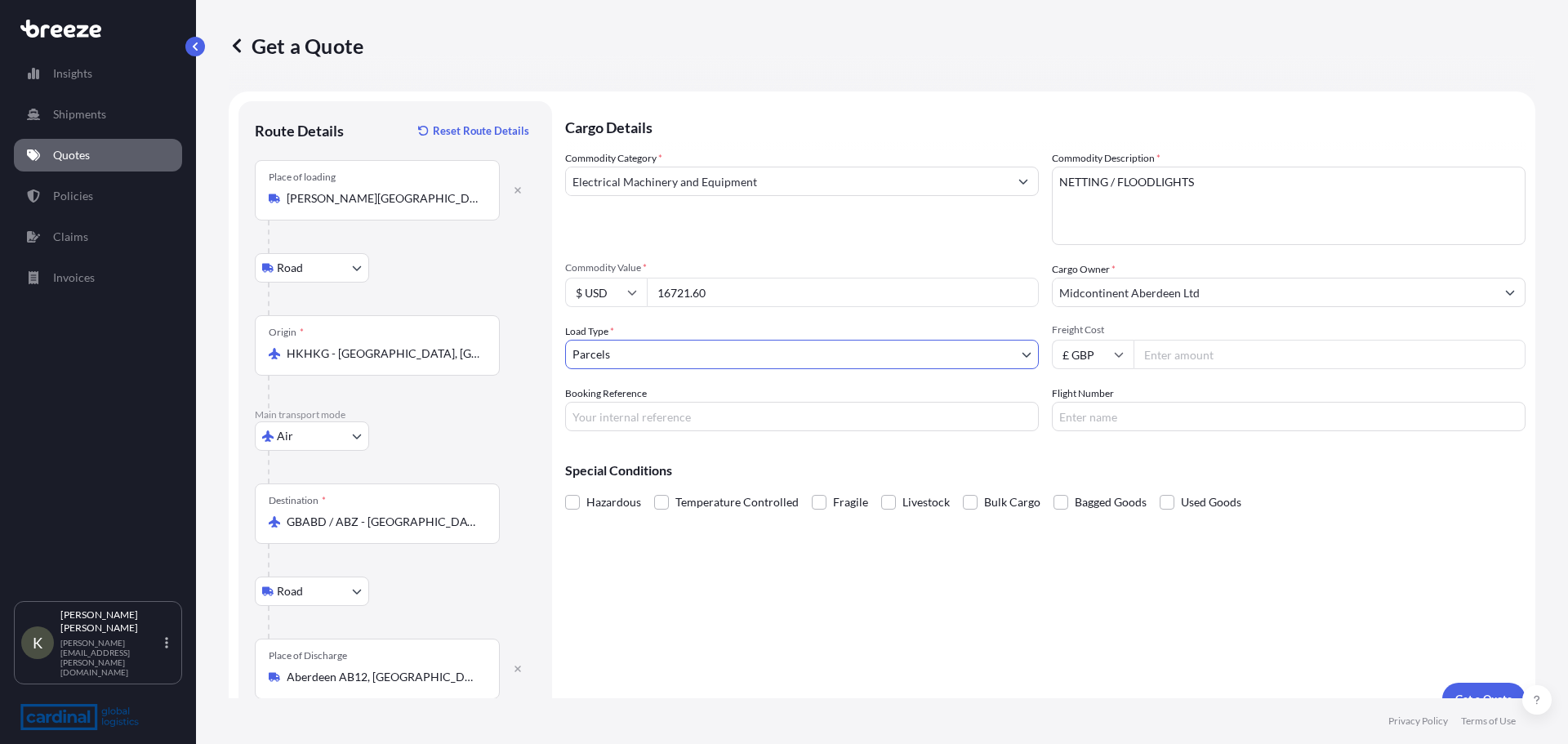
click at [1096, 414] on input "Flight Number" at bounding box center [1288, 417] width 473 height 29
type input "TBC"
click at [859, 415] on input "Booking Reference" at bounding box center [801, 417] width 473 height 29
type input "[PERSON_NAME]"
click at [1192, 365] on input "Freight Cost" at bounding box center [1329, 355] width 392 height 29
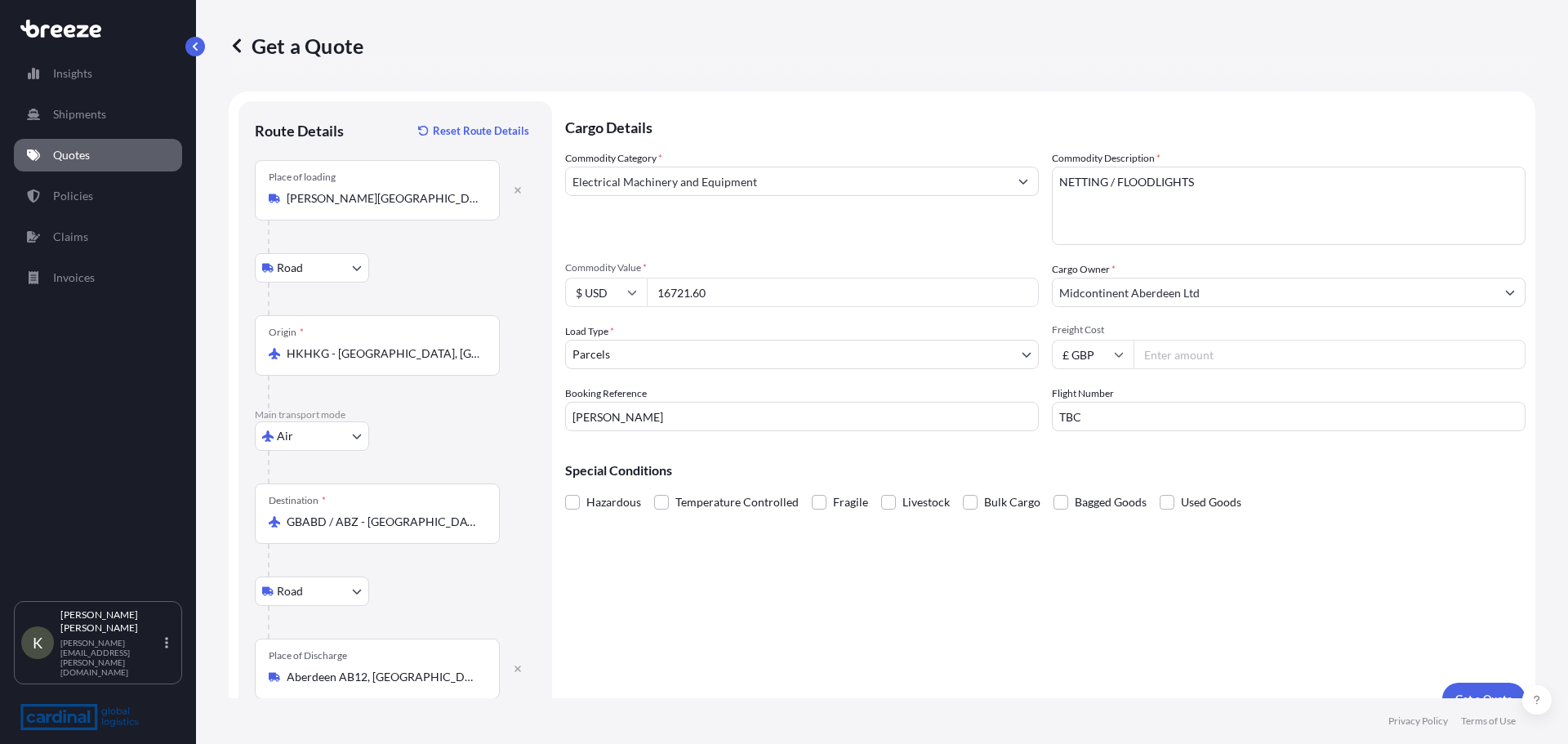
click at [1029, 621] on div "Cargo Details Commodity Category * Electrical Machinery and Equipment Commodity…" at bounding box center [1045, 408] width 960 height 614
click at [1160, 363] on input "Freight Cost" at bounding box center [1329, 355] width 392 height 29
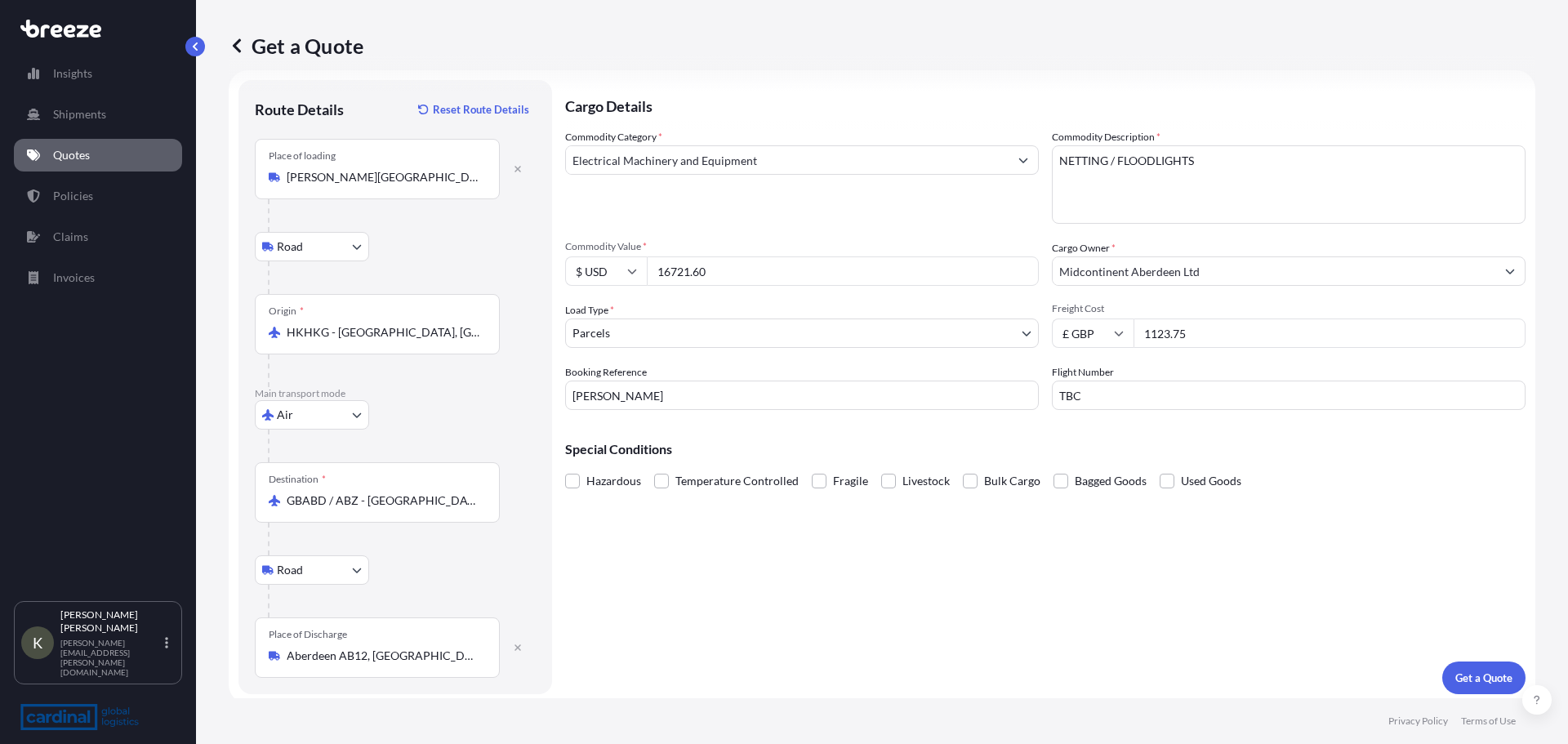
scroll to position [27, 0]
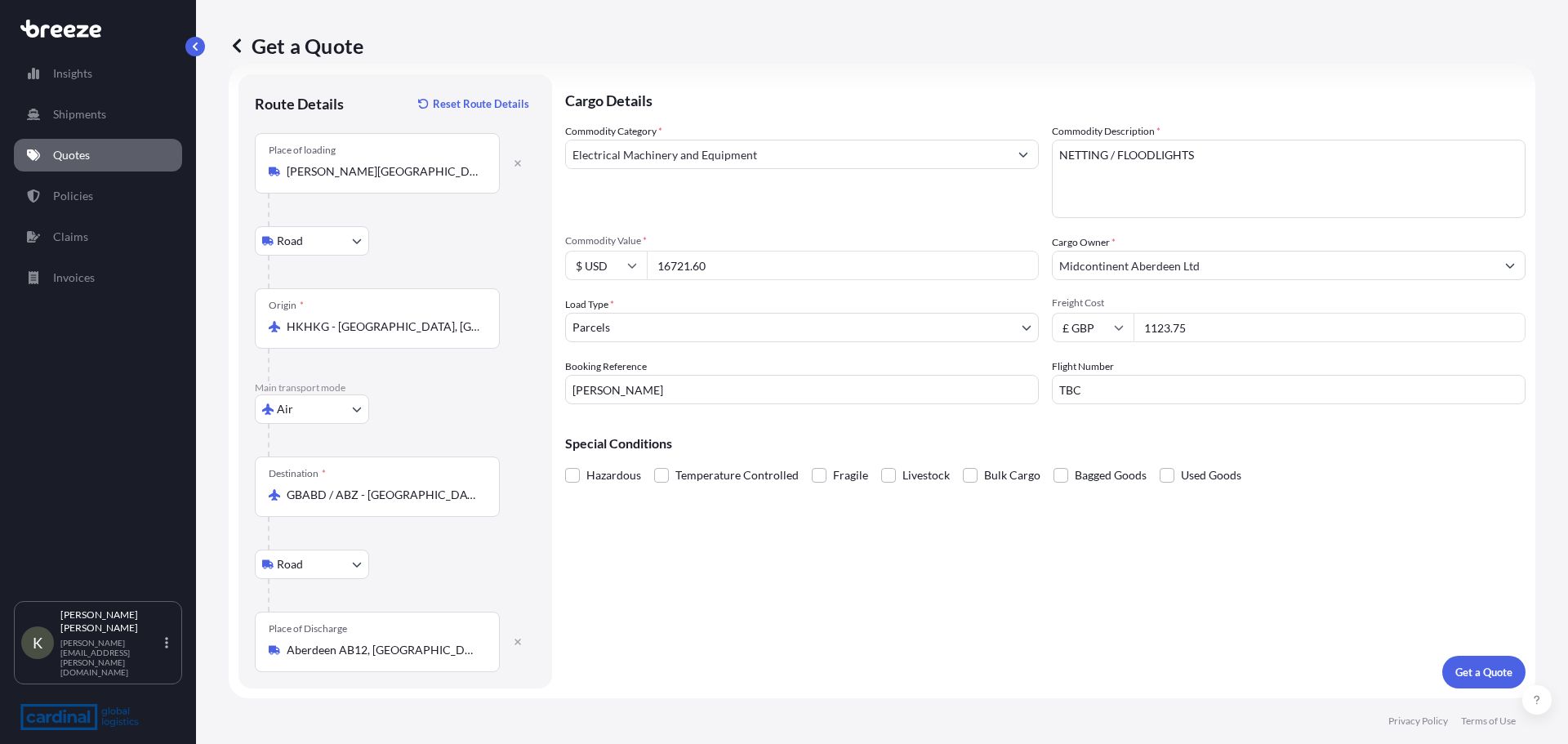
type input "1123.75"
click at [1479, 666] on p "Get a Quote" at bounding box center [1483, 672] width 58 height 16
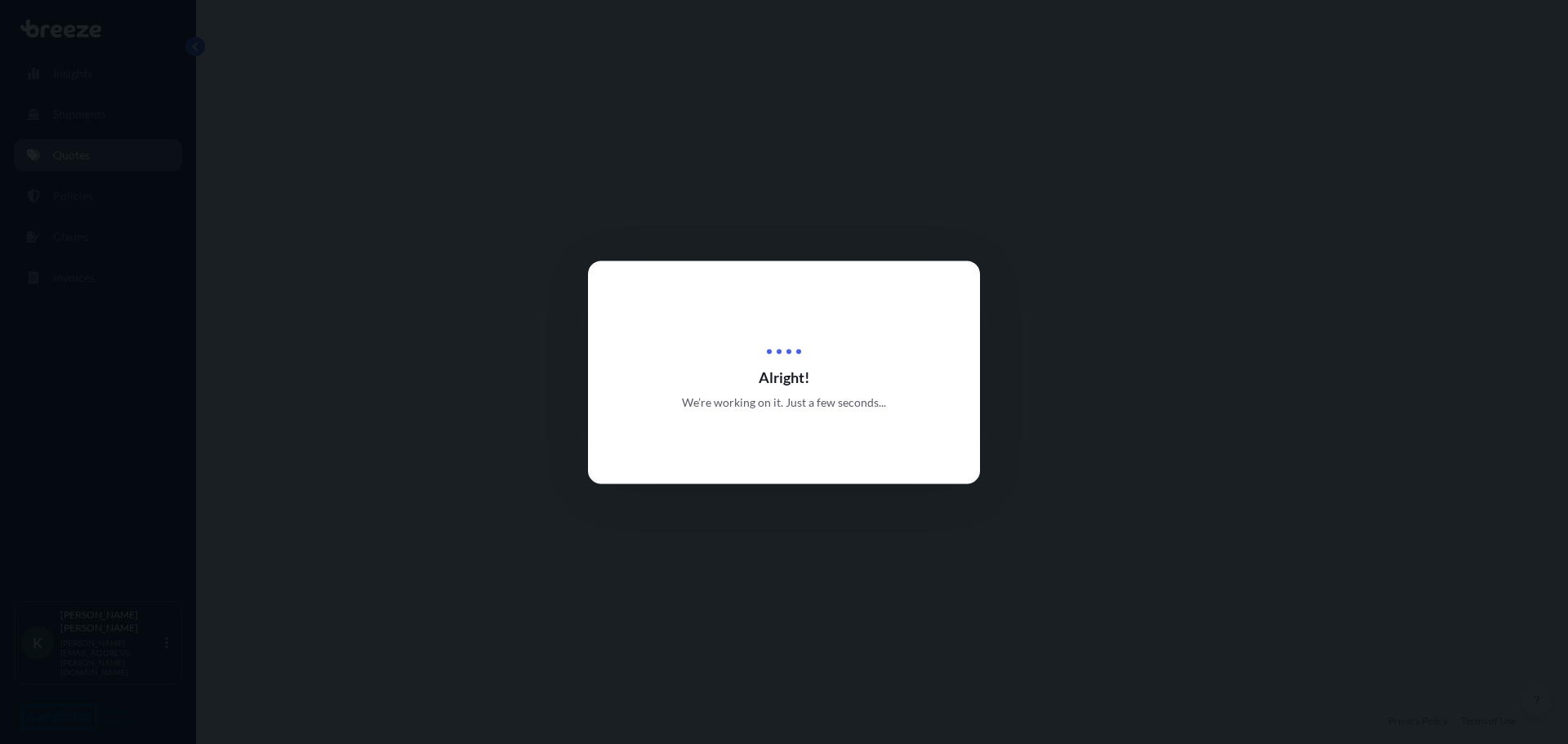
select select "Road"
select select "Air"
select select "Road"
select select "3"
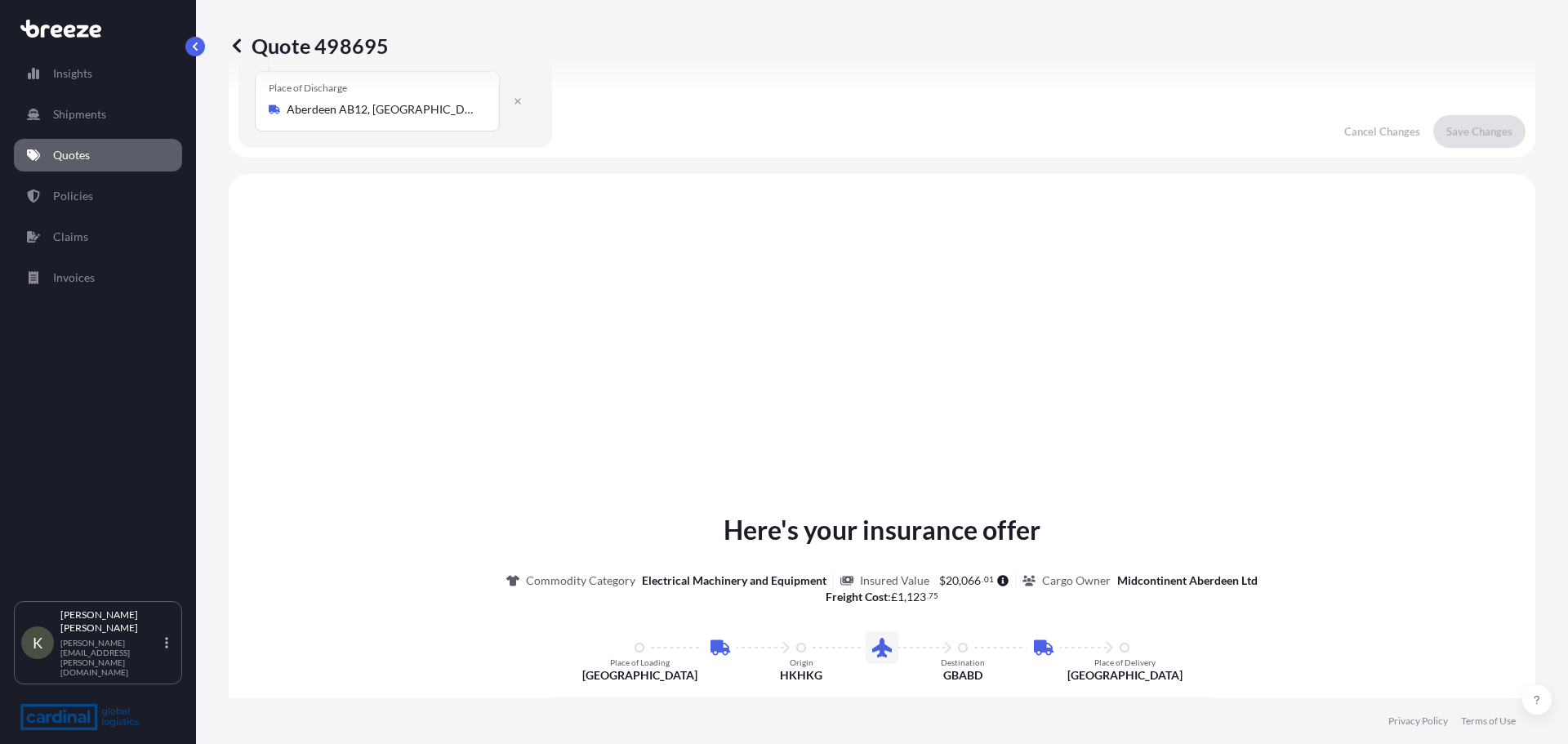
scroll to position [654, 0]
